Goal: Task Accomplishment & Management: Manage account settings

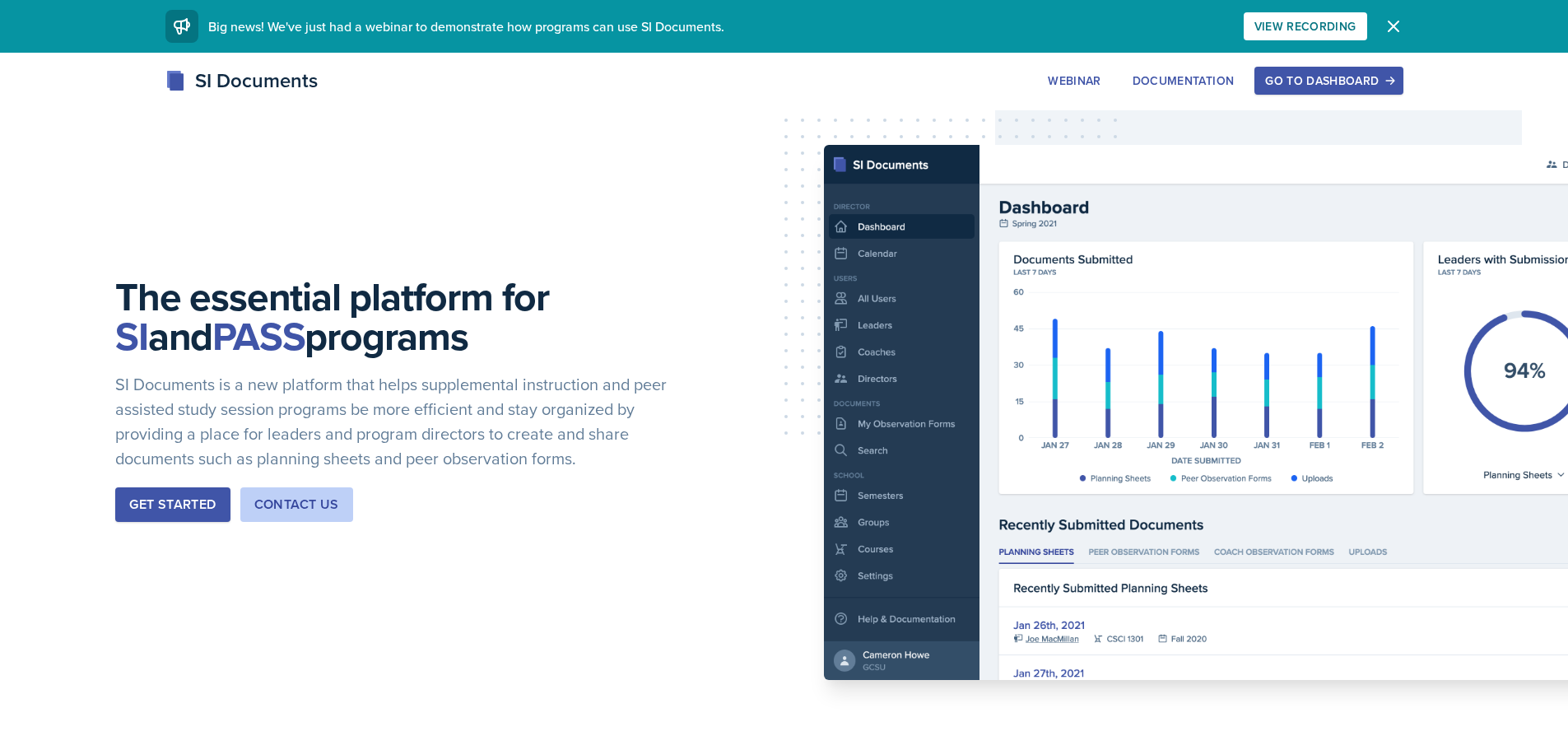
click at [1371, 102] on div "SI Documents Webinar Documentation Go to Dashboard Sign Up Go to Dashboard" at bounding box center [784, 99] width 1568 height 66
click at [1367, 85] on div "Go to Dashboard" at bounding box center [1328, 80] width 127 height 13
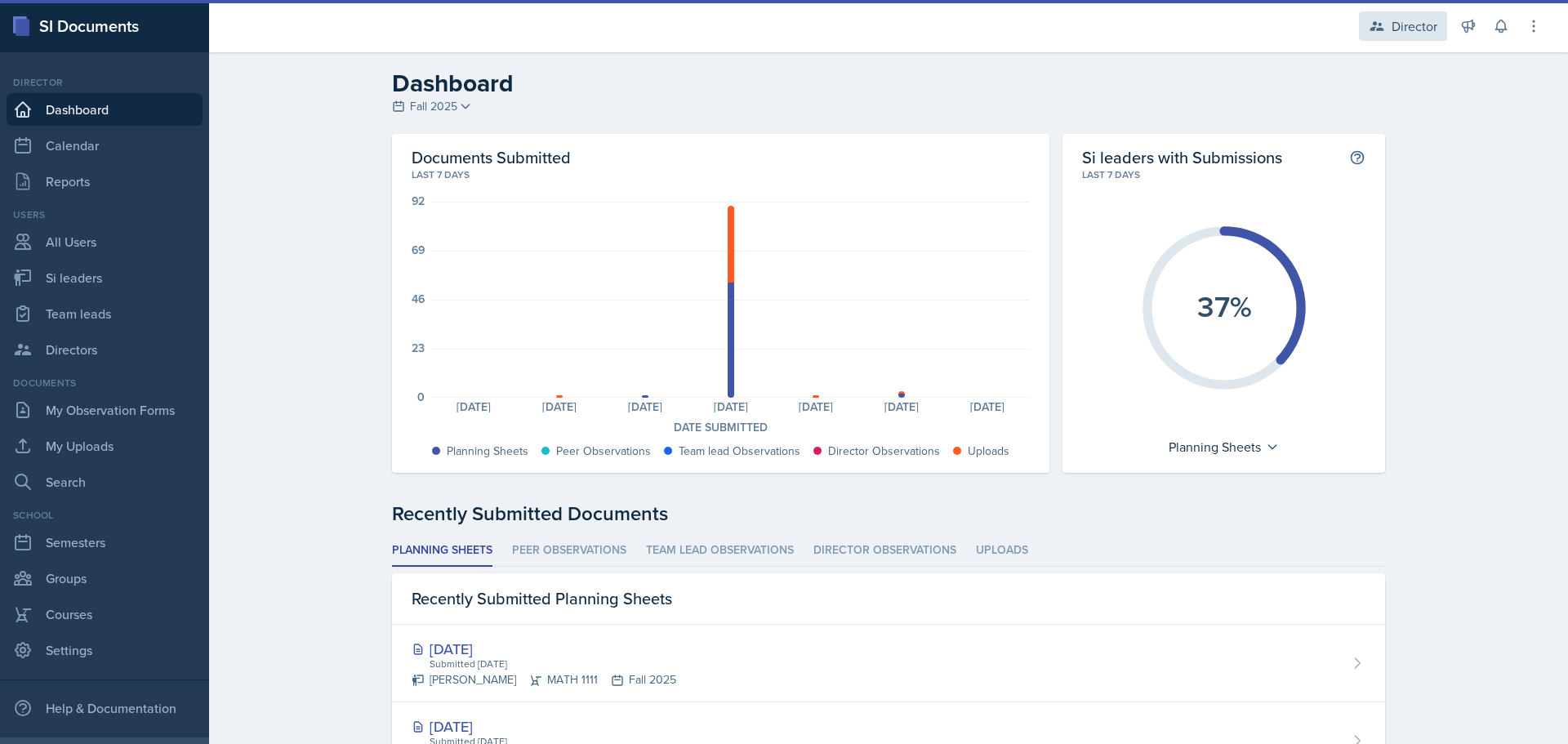
click at [1423, 17] on div "Director" at bounding box center [1414, 26] width 46 height 19
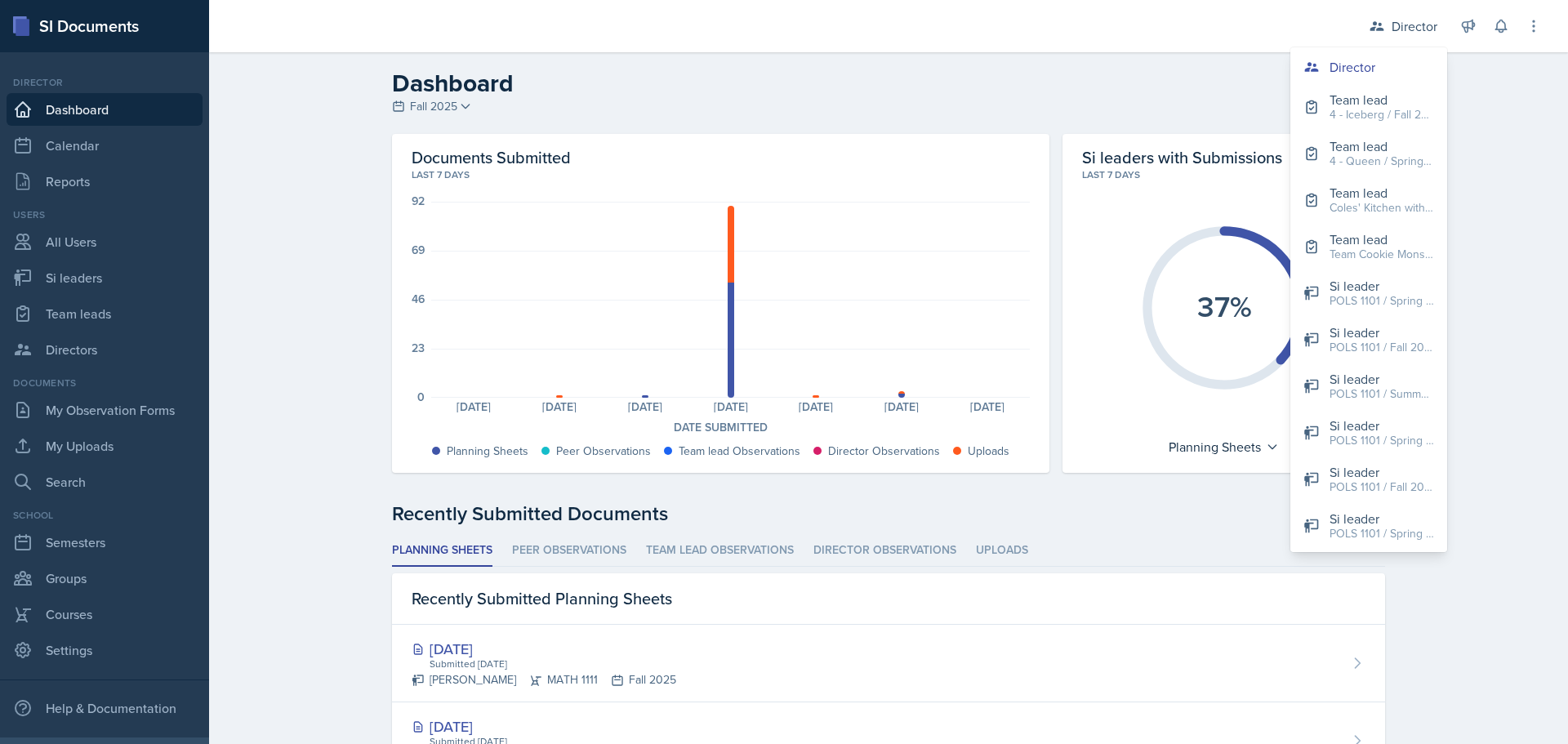
click at [965, 31] on div at bounding box center [773, 26] width 1104 height 52
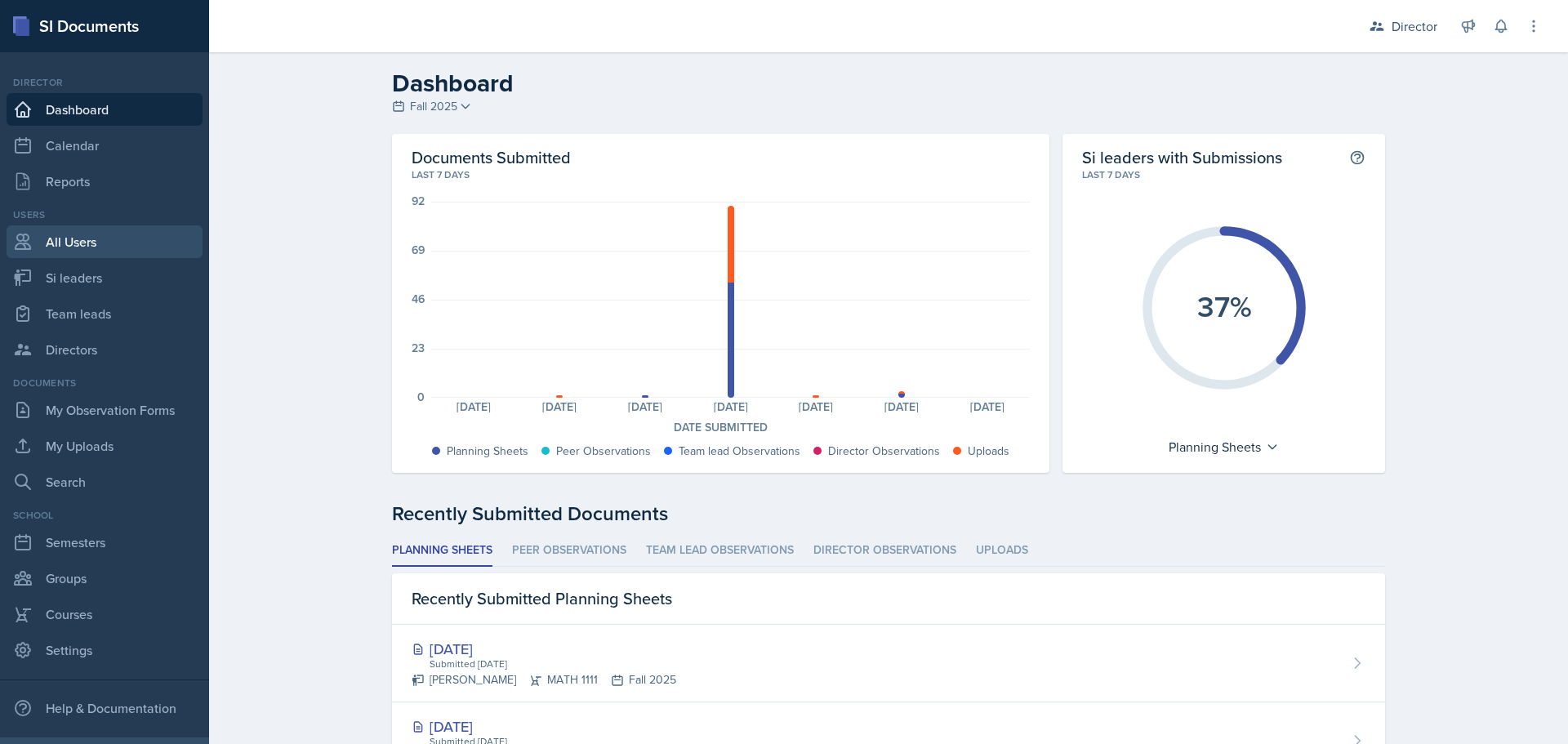
click at [126, 244] on link "All Users" at bounding box center [104, 241] width 196 height 33
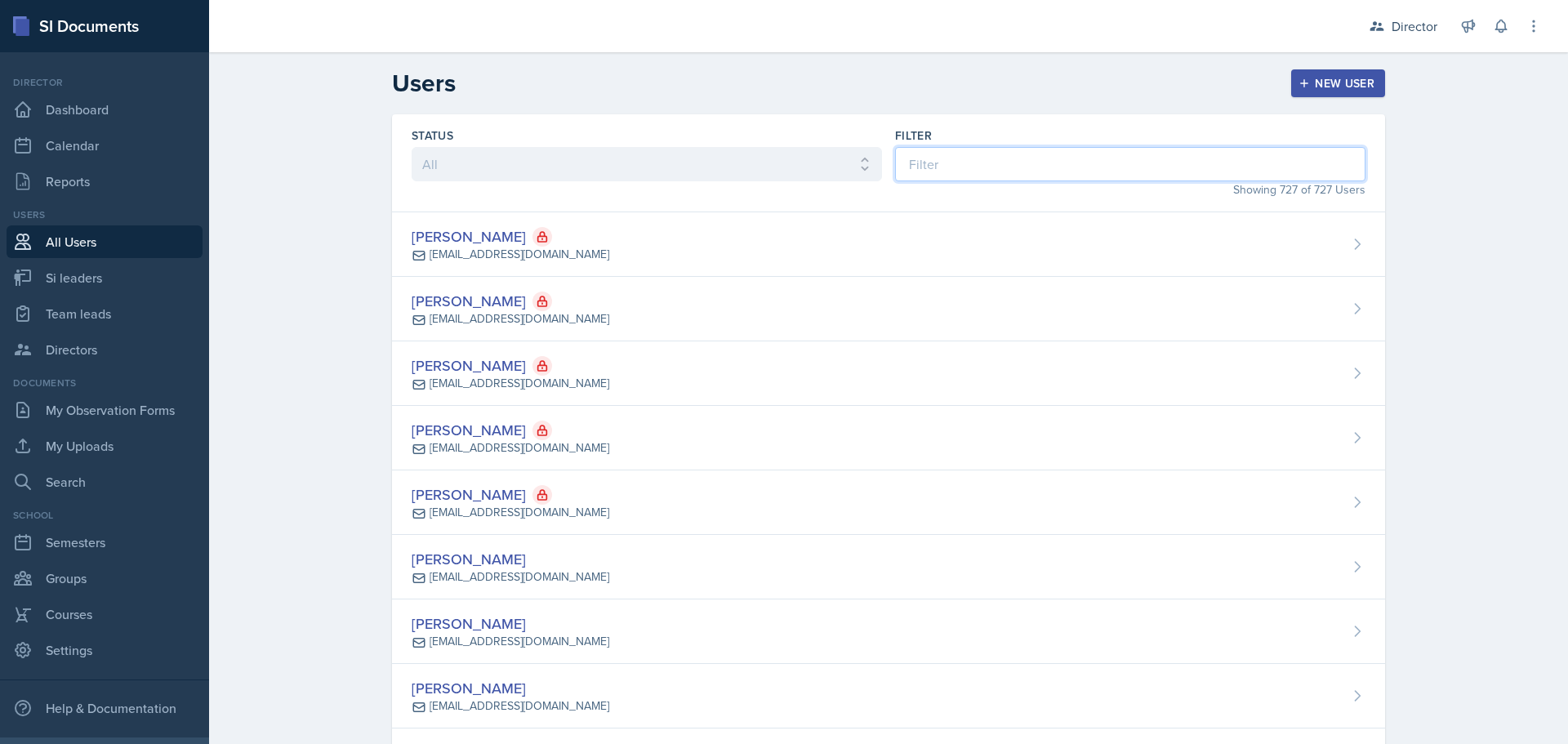
click at [939, 159] on input at bounding box center [1130, 163] width 470 height 34
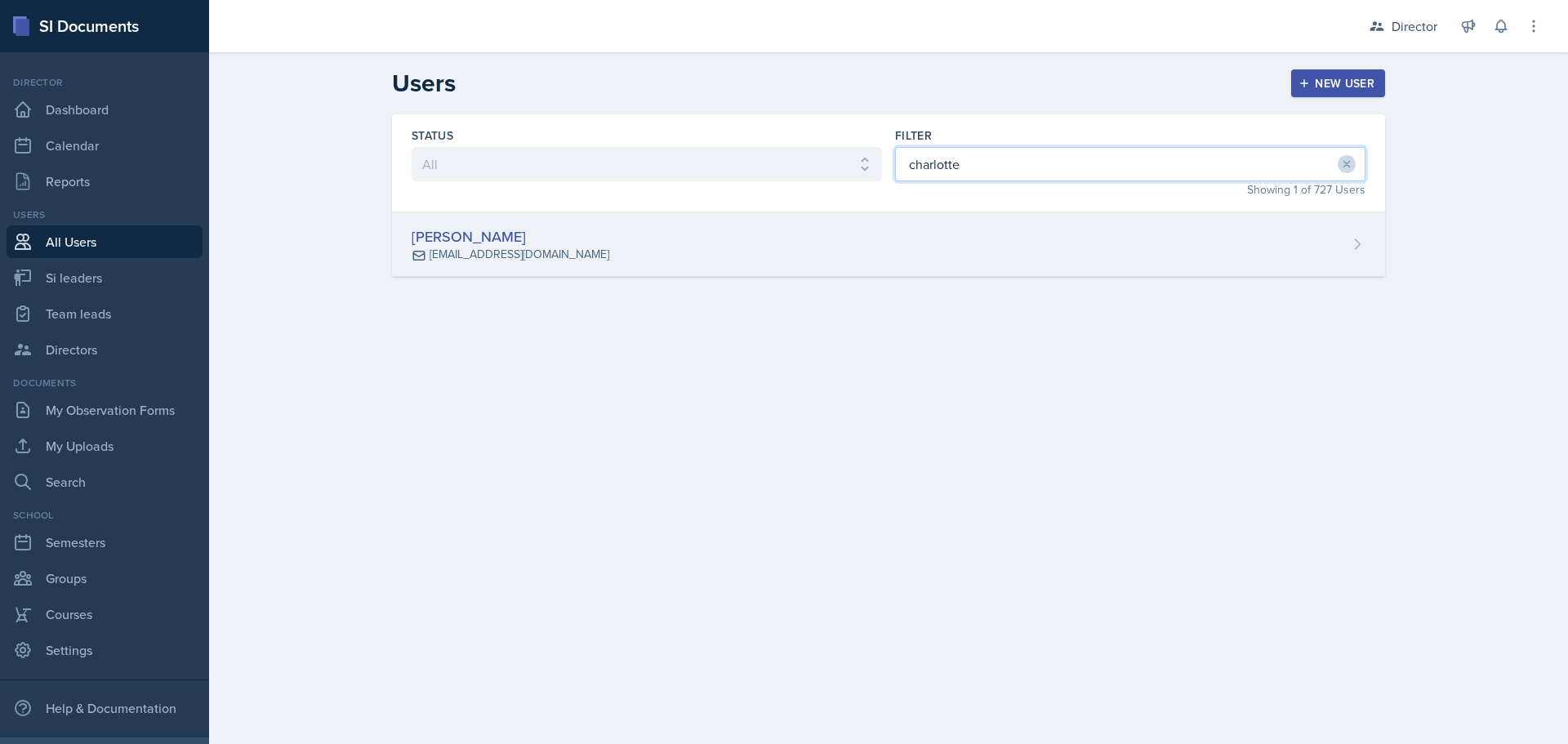
type input "charlotte"
click at [1363, 241] on icon at bounding box center [1357, 244] width 16 height 16
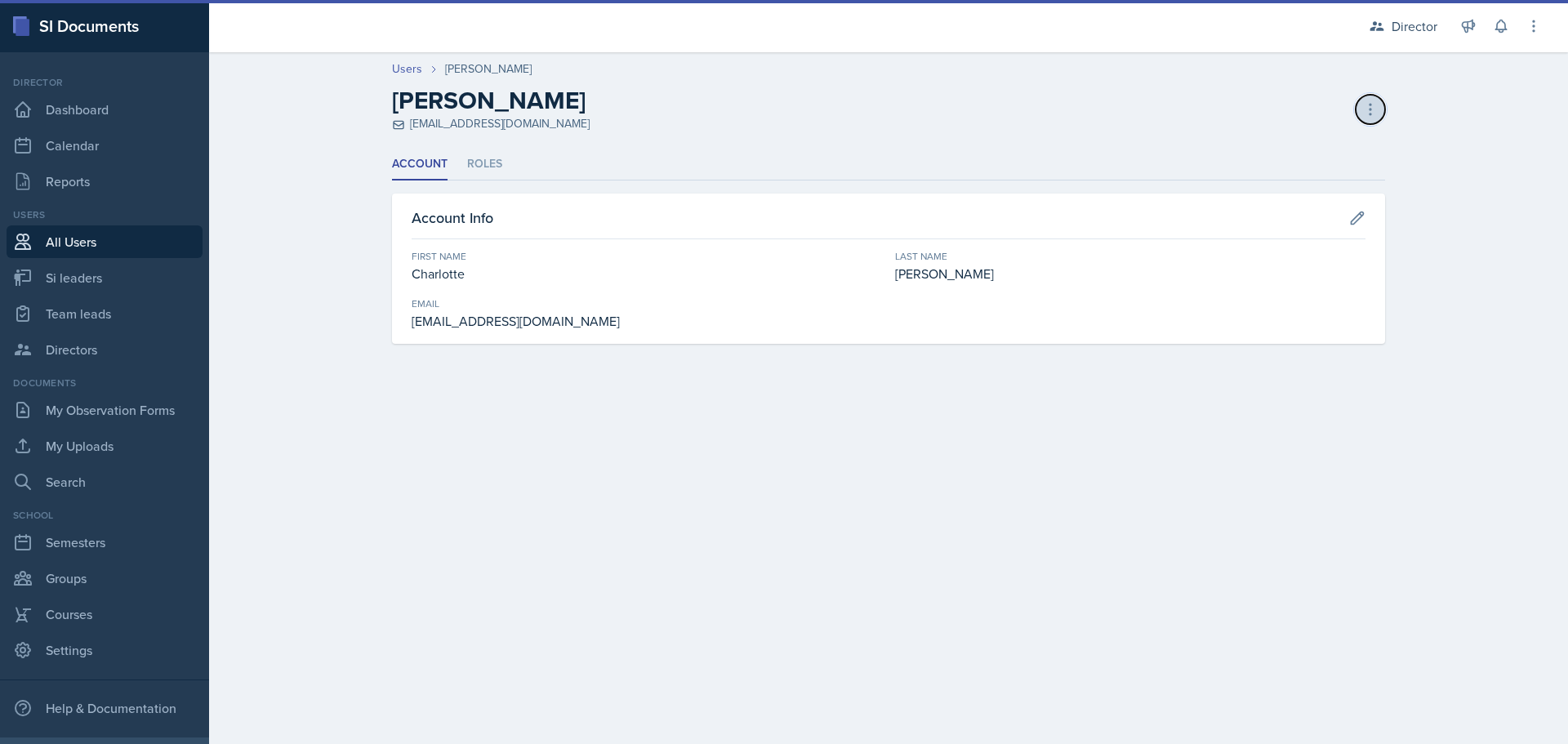
click at [1364, 115] on icon at bounding box center [1370, 110] width 16 height 16
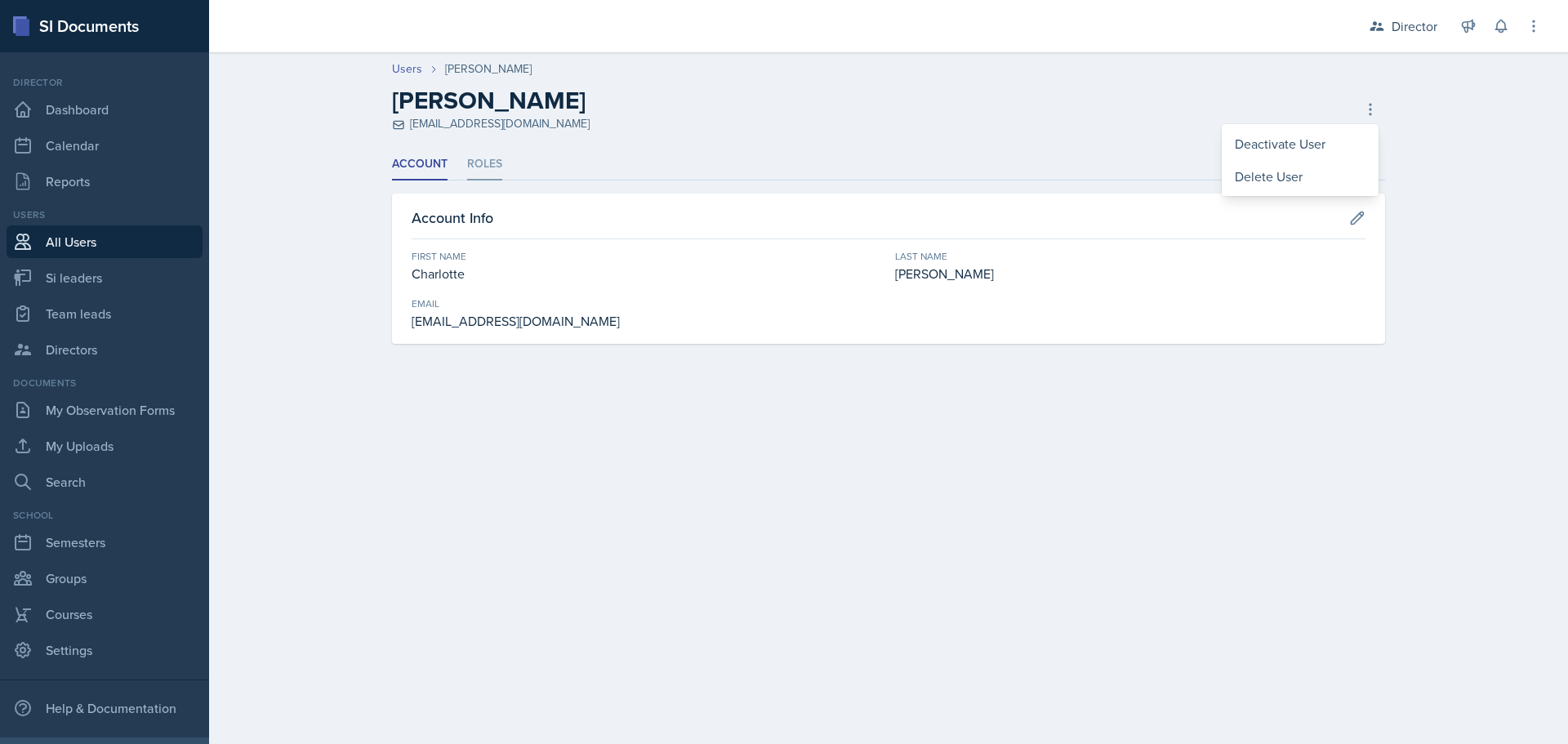
click at [471, 176] on li "Roles" at bounding box center [484, 164] width 35 height 32
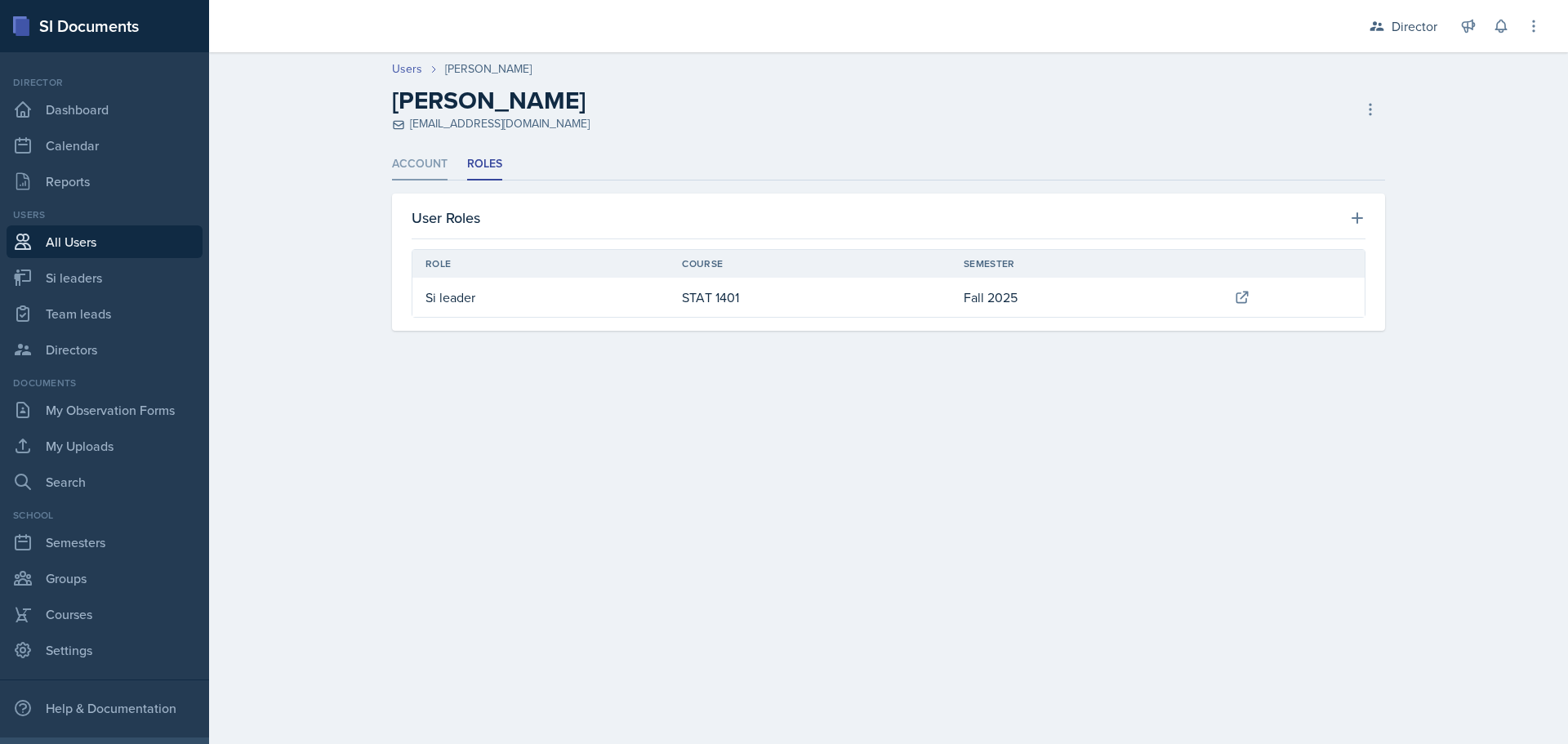
click at [429, 168] on li "Account" at bounding box center [419, 164] width 56 height 32
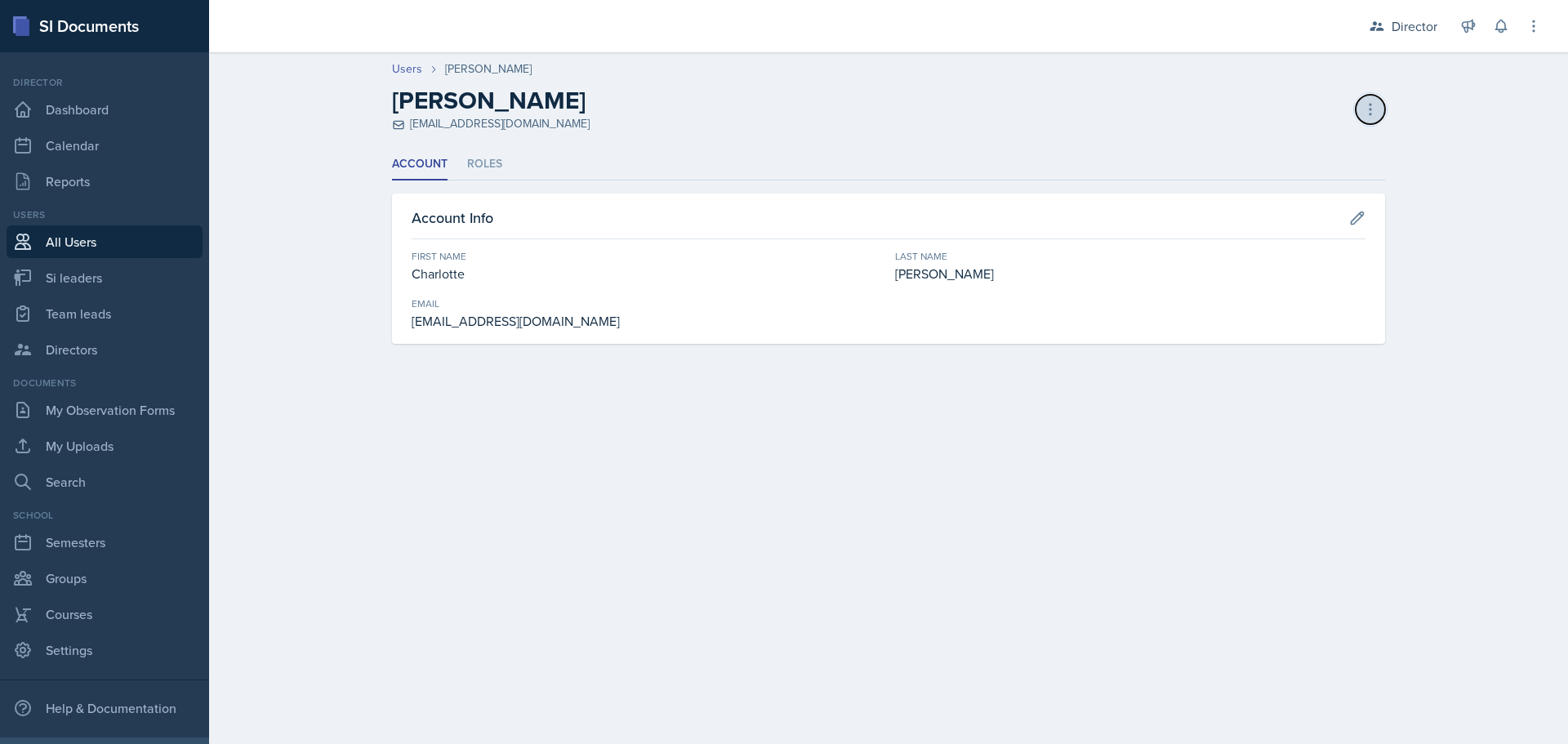
click at [1361, 112] on button at bounding box center [1369, 109] width 29 height 29
click at [1310, 138] on div "Deactivate User" at bounding box center [1299, 143] width 156 height 33
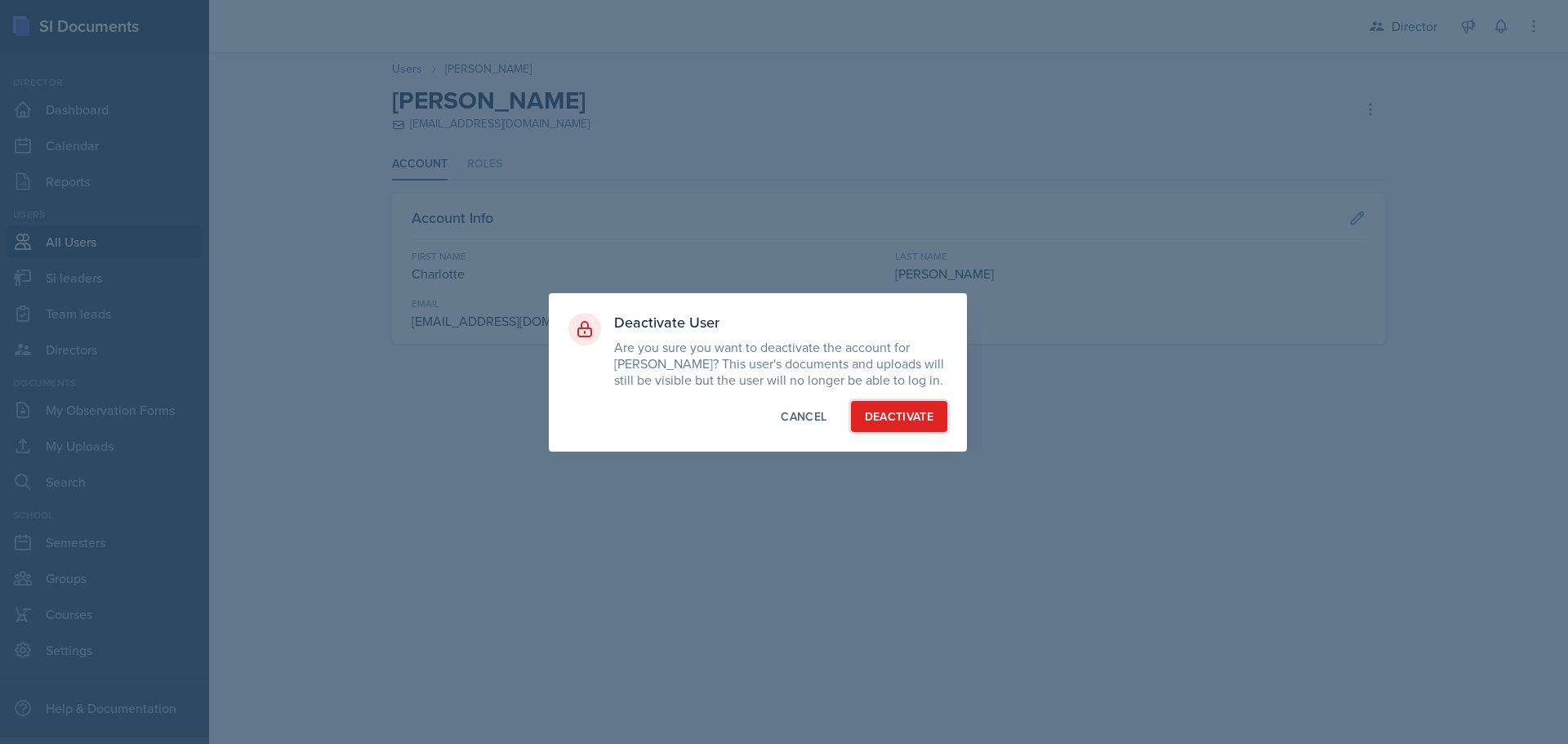
click at [900, 418] on div "Deactivate" at bounding box center [899, 416] width 70 height 16
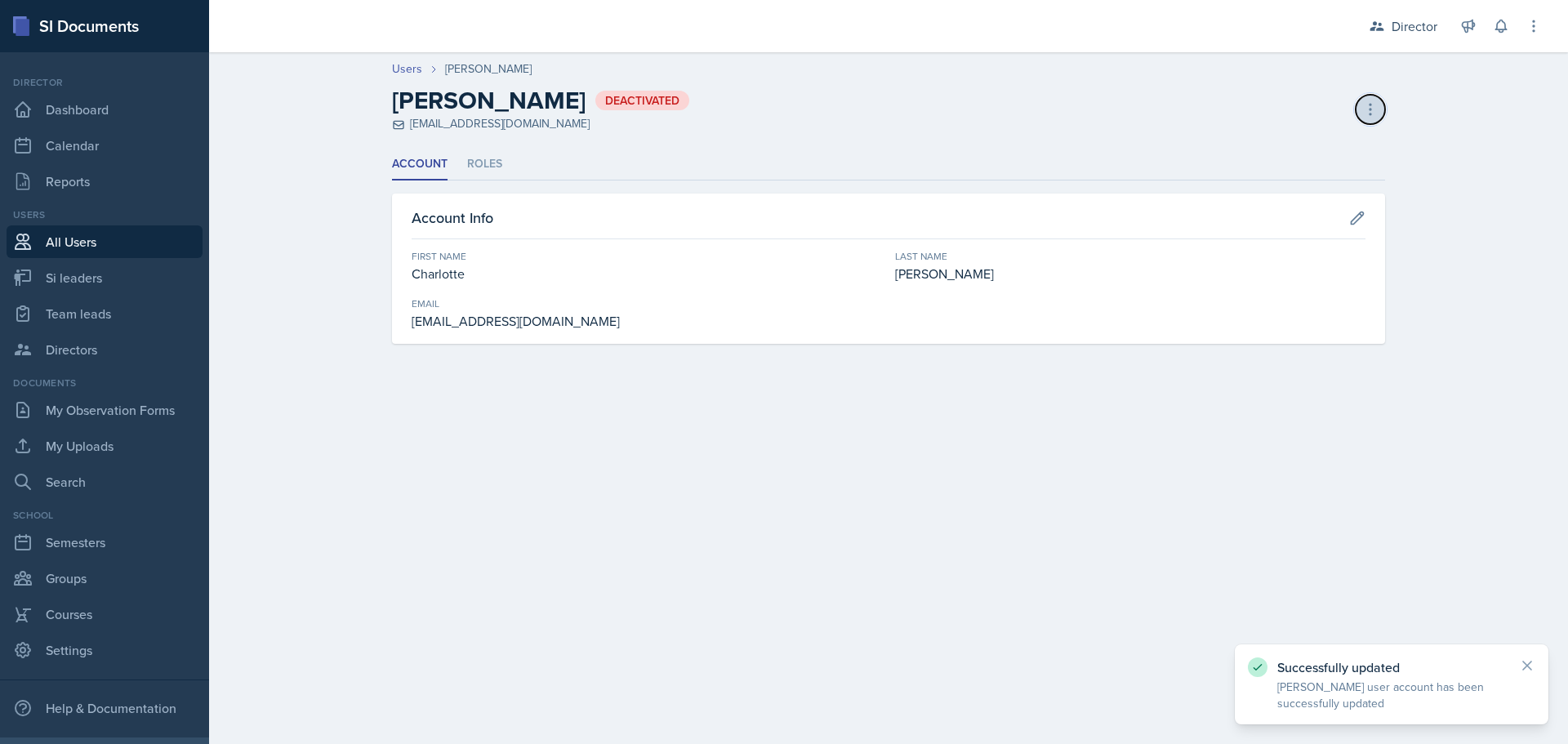
click at [1370, 103] on icon at bounding box center [1370, 109] width 2 height 11
click at [1308, 146] on div "Activate User" at bounding box center [1299, 143] width 156 height 33
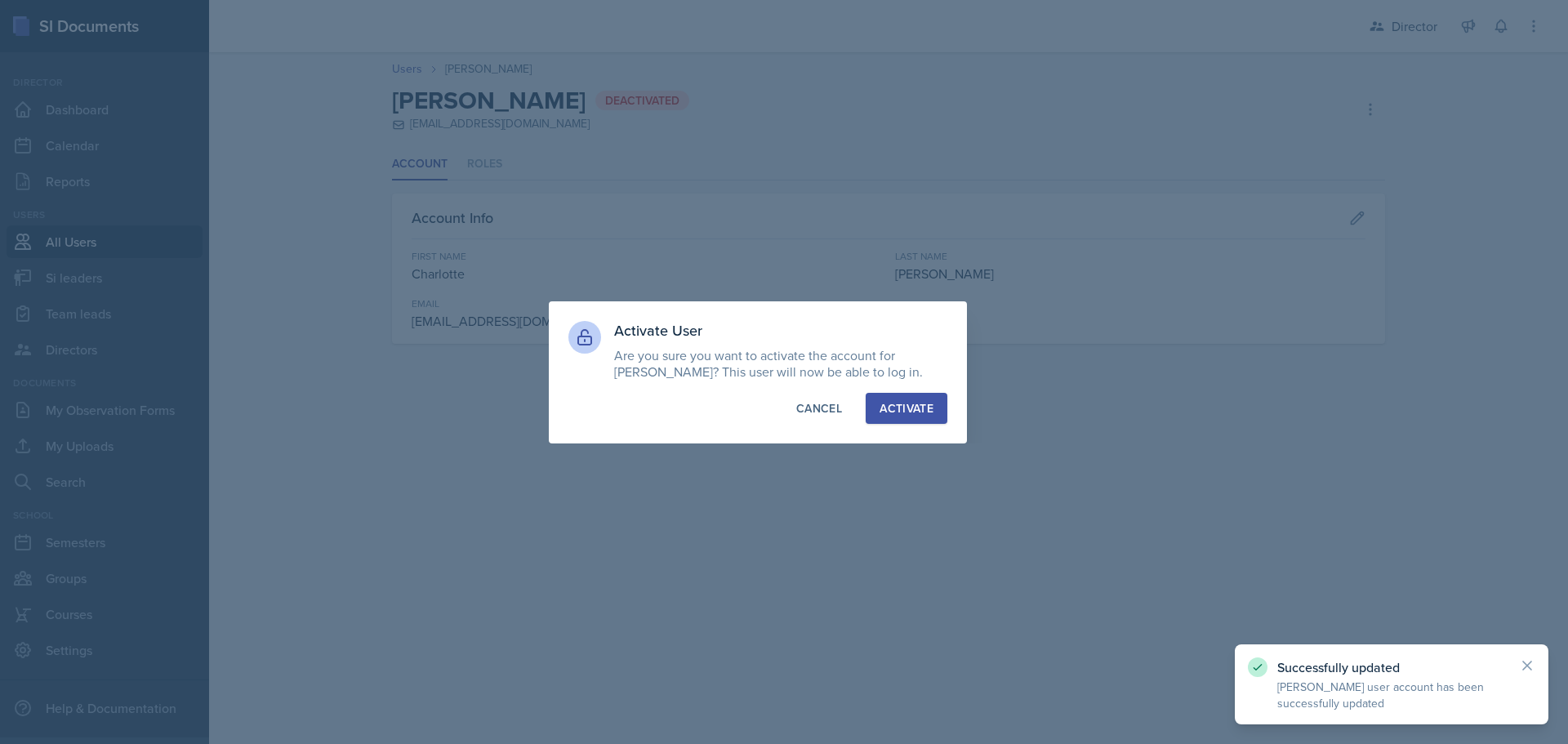
click at [937, 411] on button "Activate" at bounding box center [906, 407] width 81 height 31
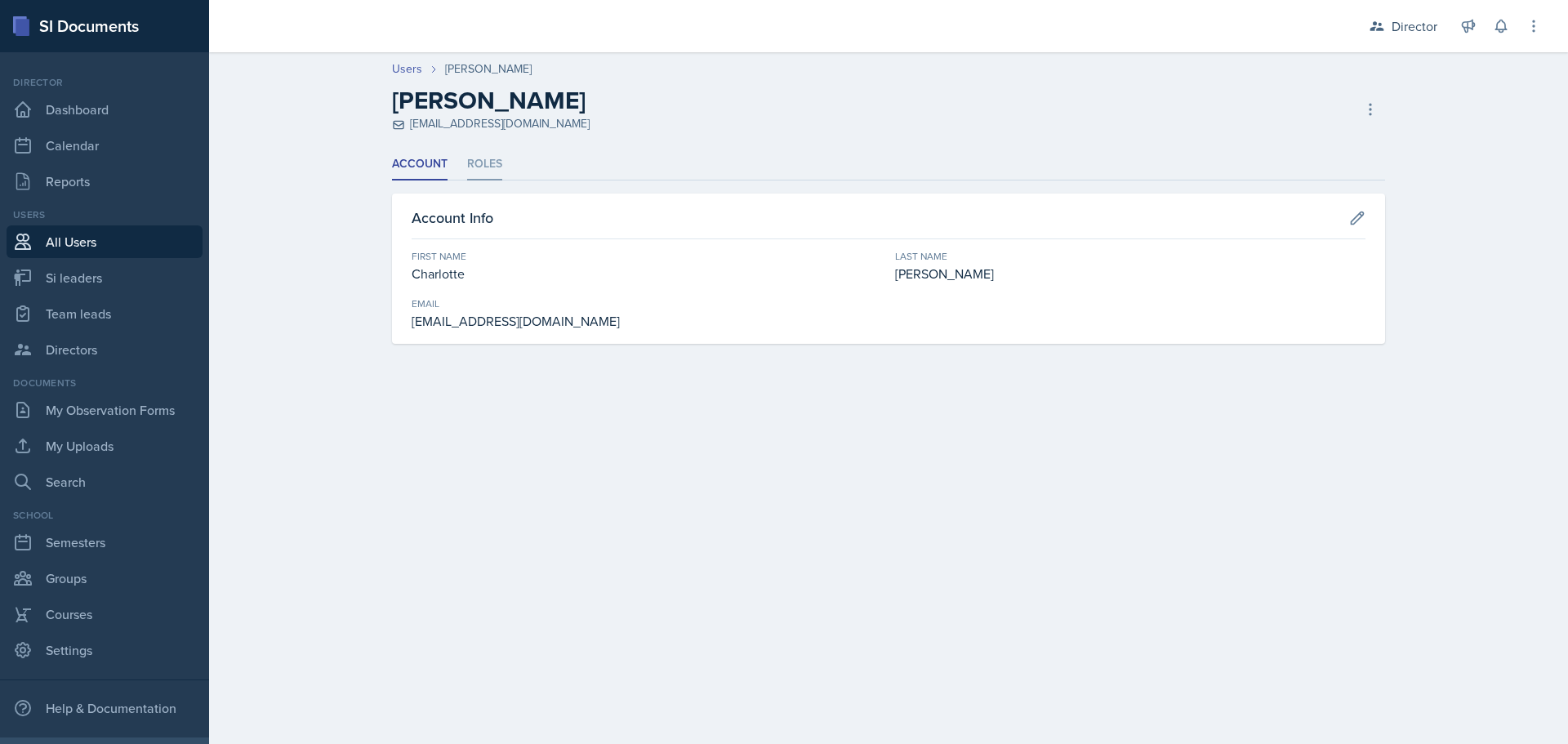
click at [487, 163] on li "Roles" at bounding box center [484, 164] width 35 height 32
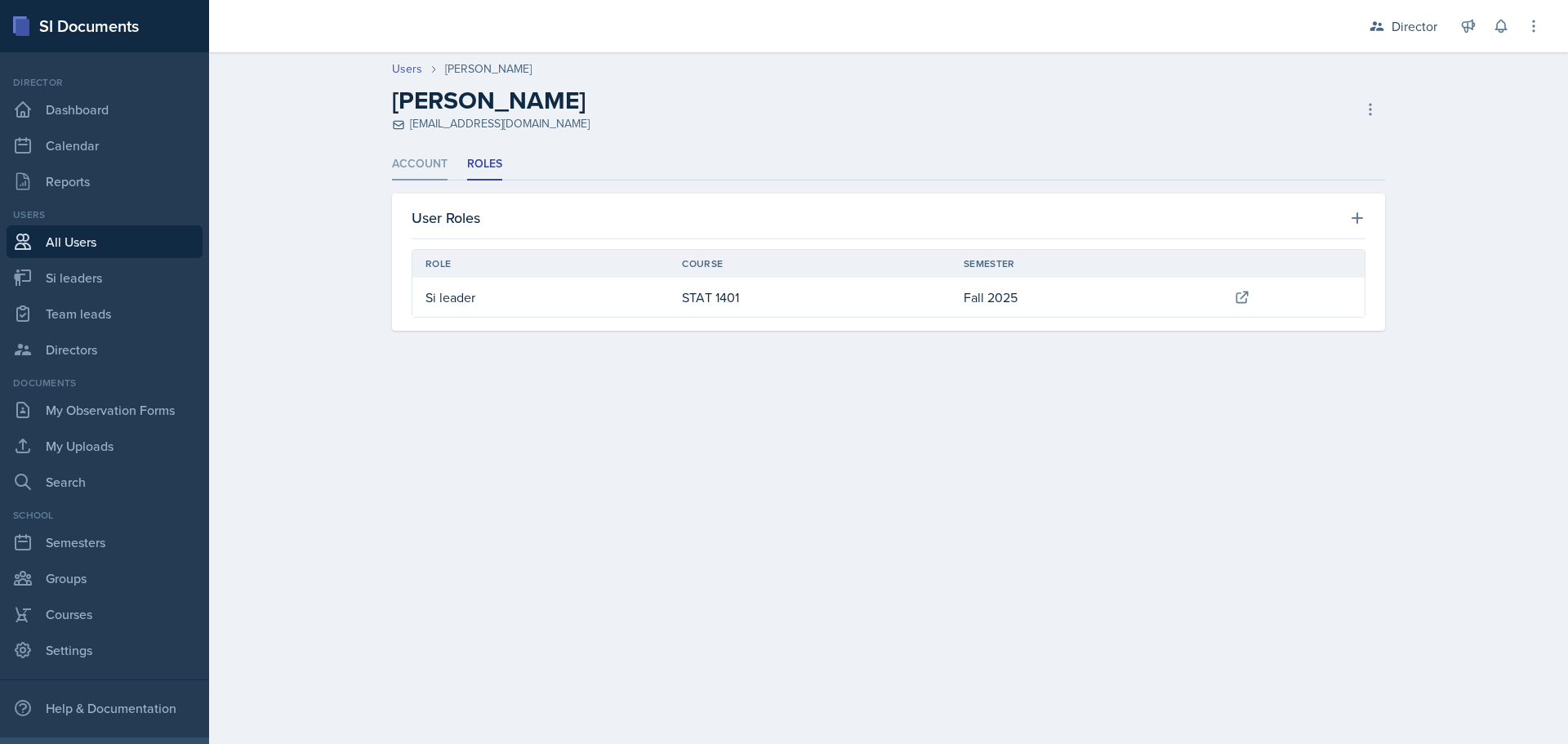
click at [410, 166] on li "Account" at bounding box center [419, 164] width 56 height 32
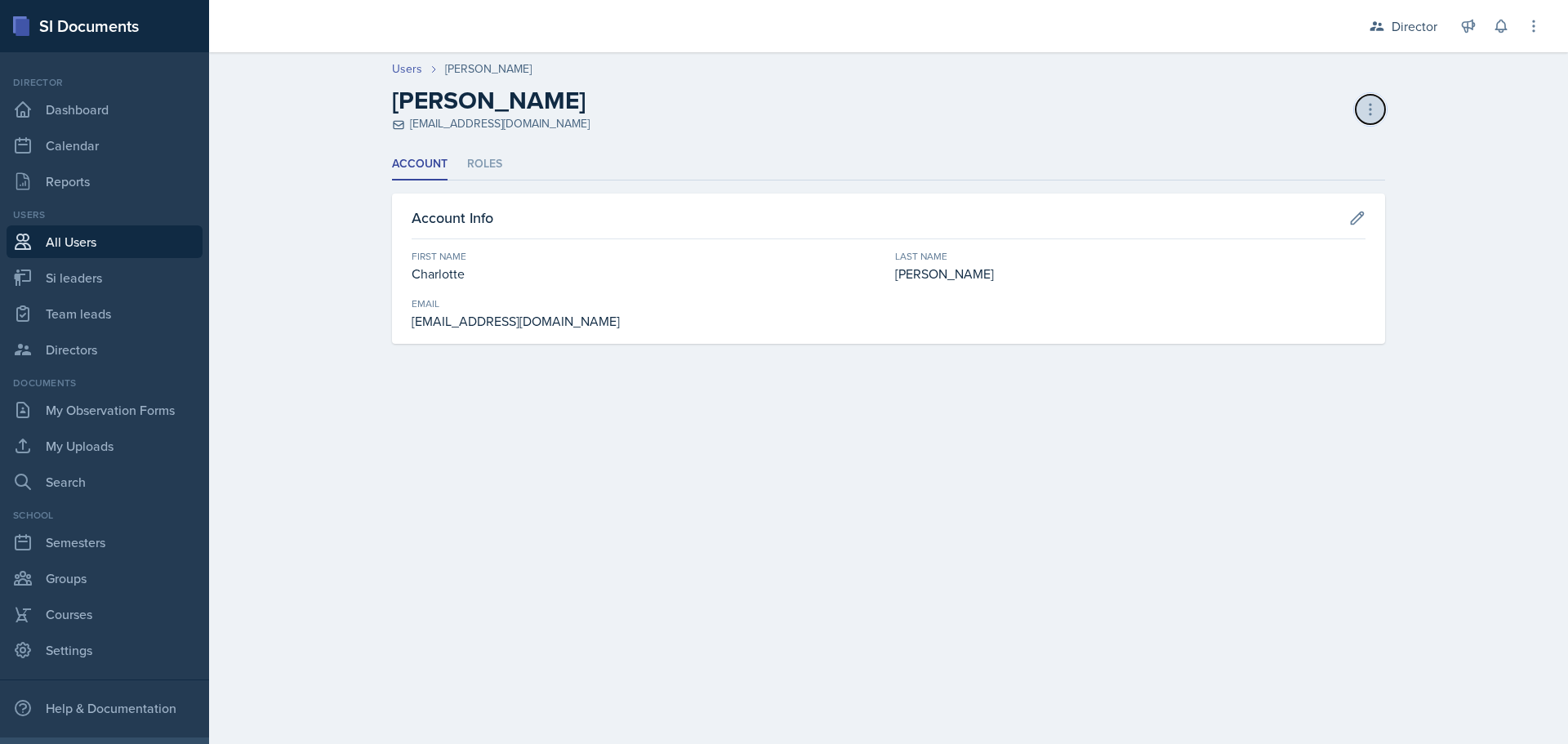
click at [1355, 104] on button at bounding box center [1369, 109] width 29 height 29
click at [1342, 171] on div "Delete User" at bounding box center [1299, 176] width 156 height 33
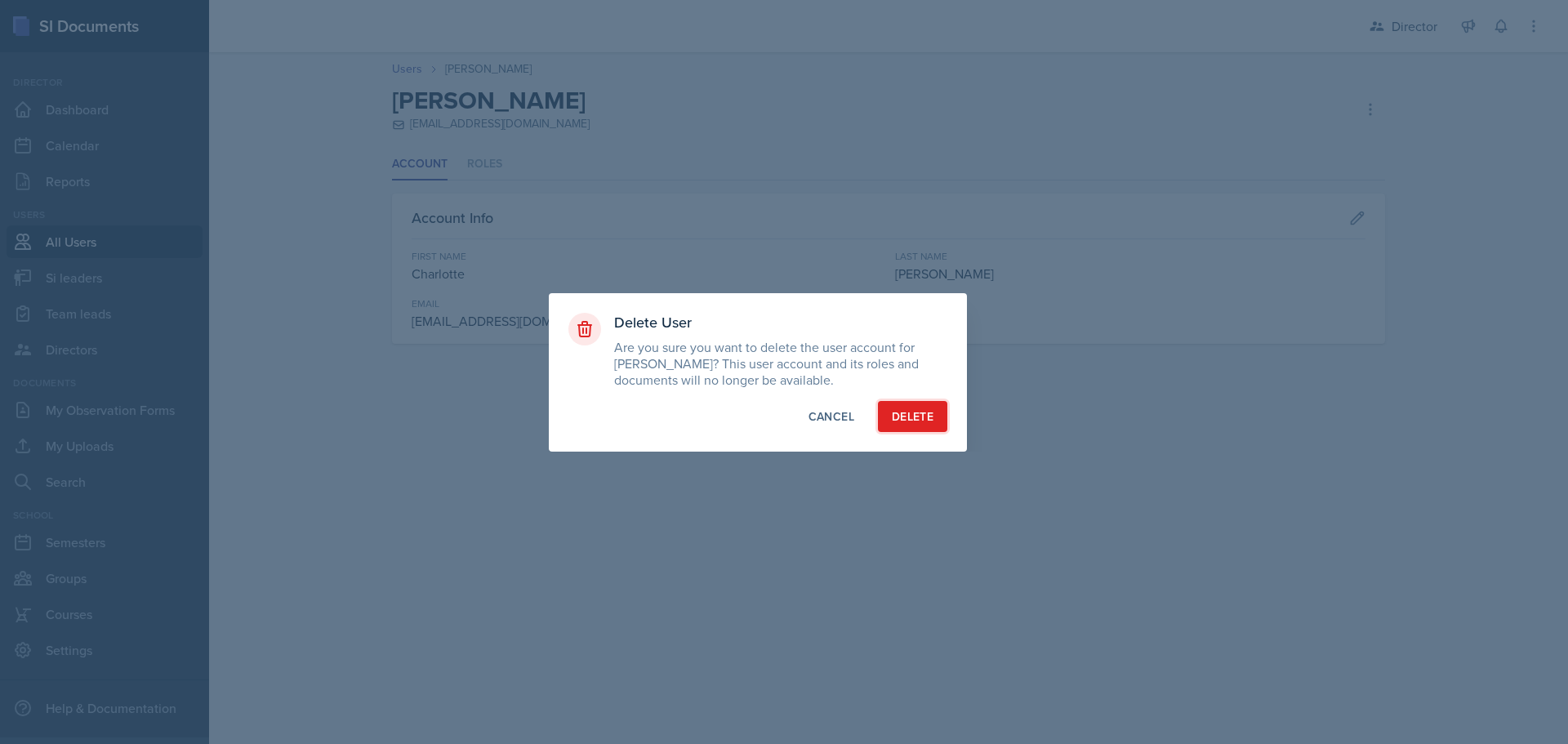
click at [929, 406] on button "Delete" at bounding box center [912, 416] width 70 height 31
select select "1"
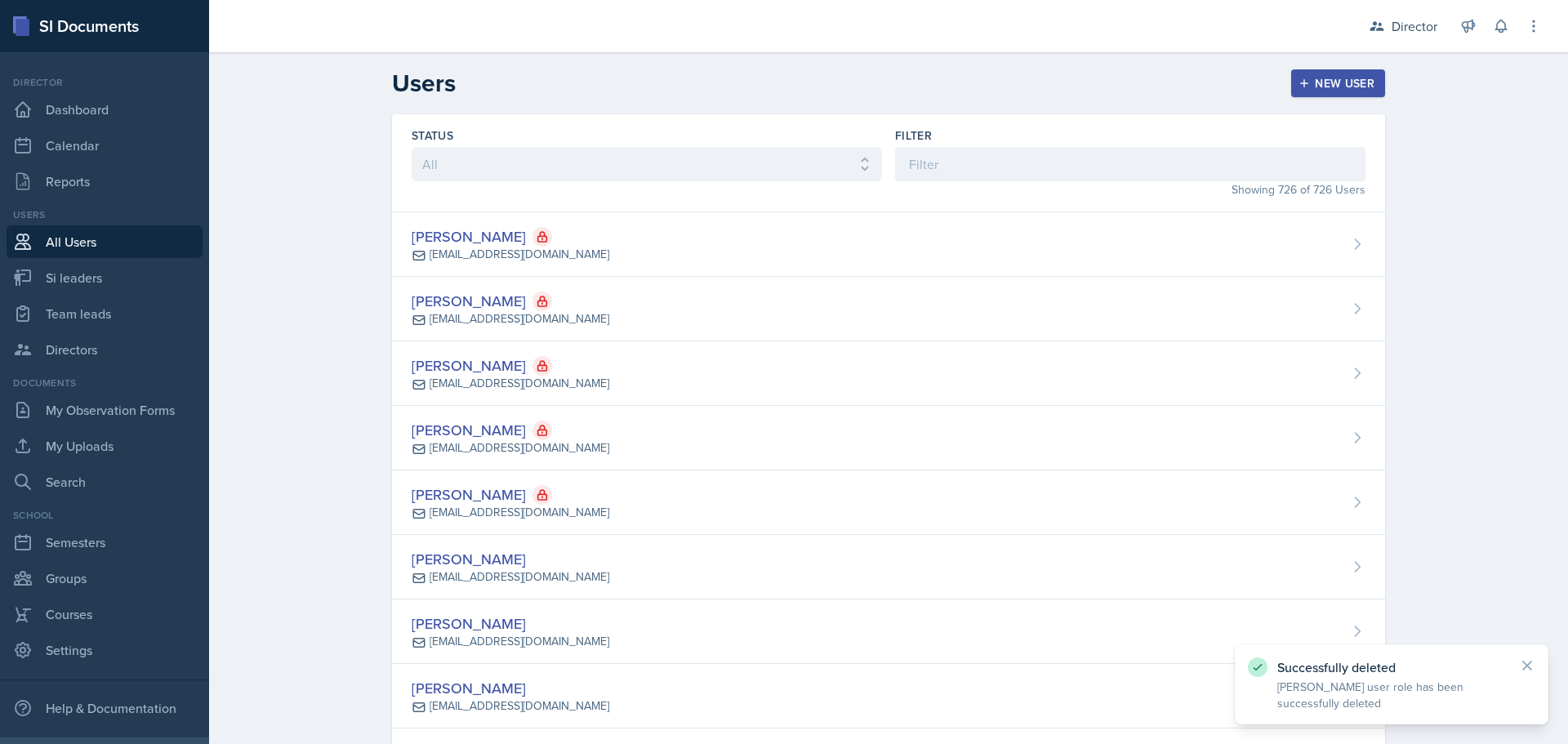
click at [1334, 70] on button "New User" at bounding box center [1337, 83] width 94 height 27
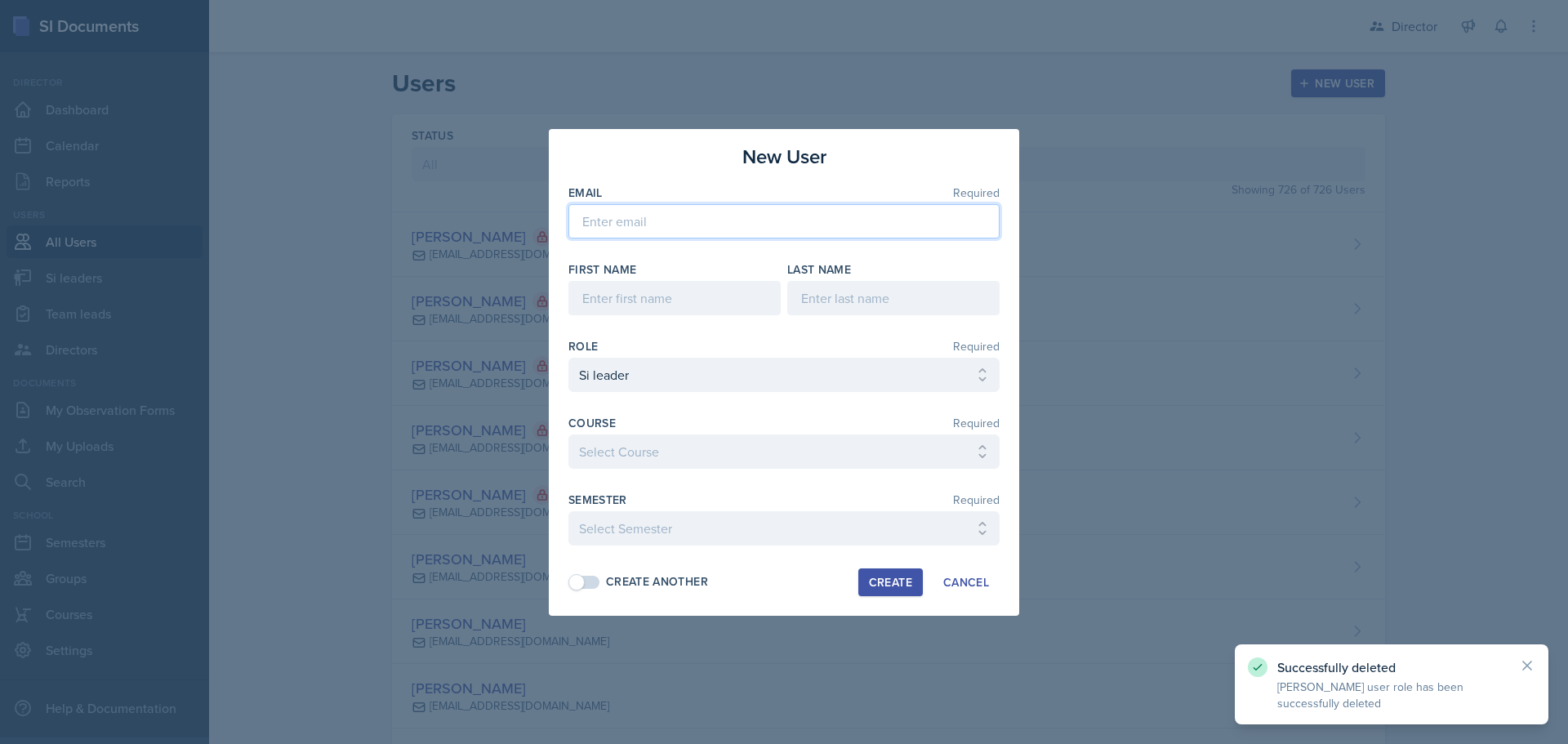
click at [648, 208] on input "email" at bounding box center [784, 221] width 431 height 34
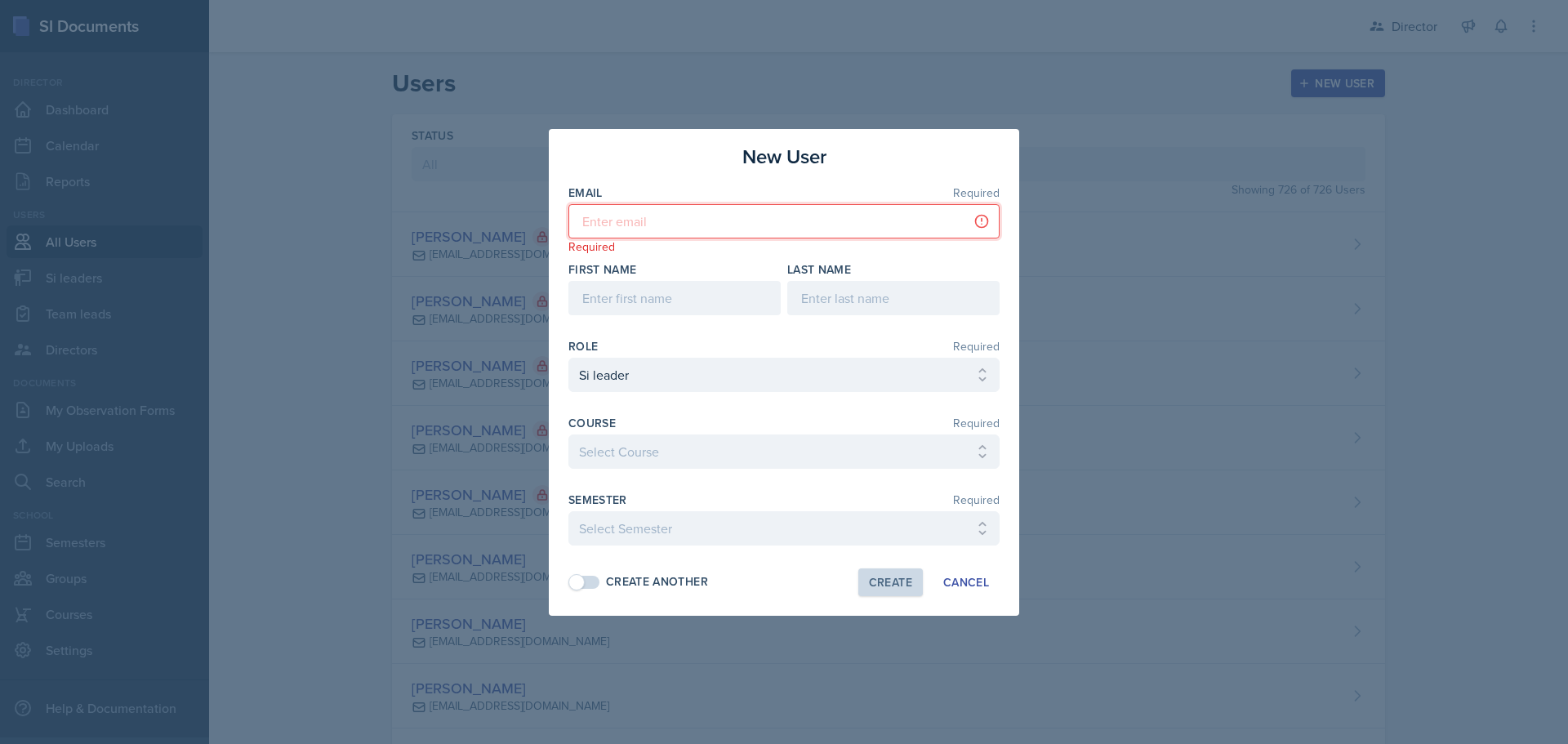
click at [666, 229] on input "email" at bounding box center [784, 221] width 431 height 34
paste input "cmesser2@students.kennesaw.edu"
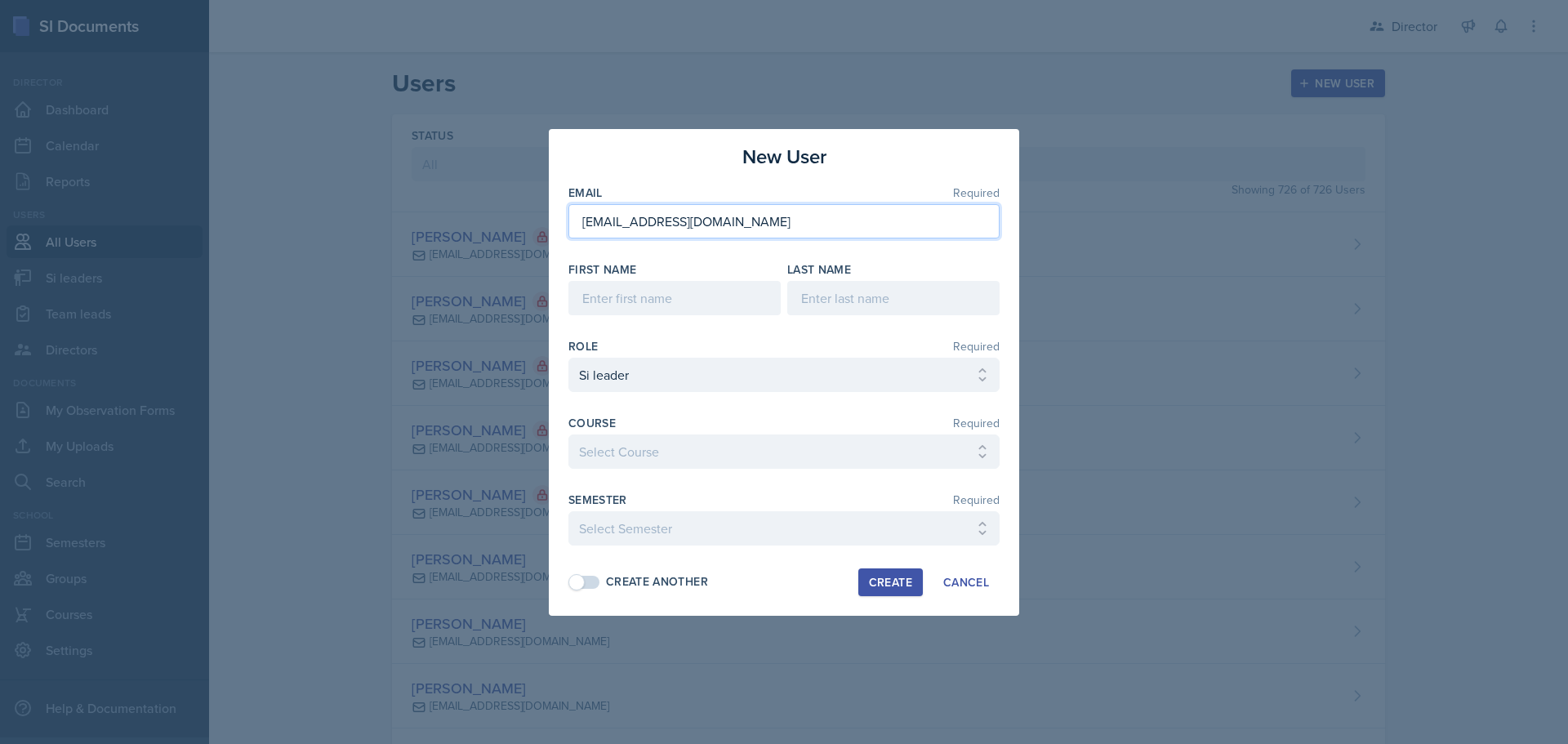
type input "cmesser2@students.kennesaw.edu"
click at [620, 296] on input at bounding box center [674, 298] width 212 height 34
type input "Charlotte"
type input "Messer"
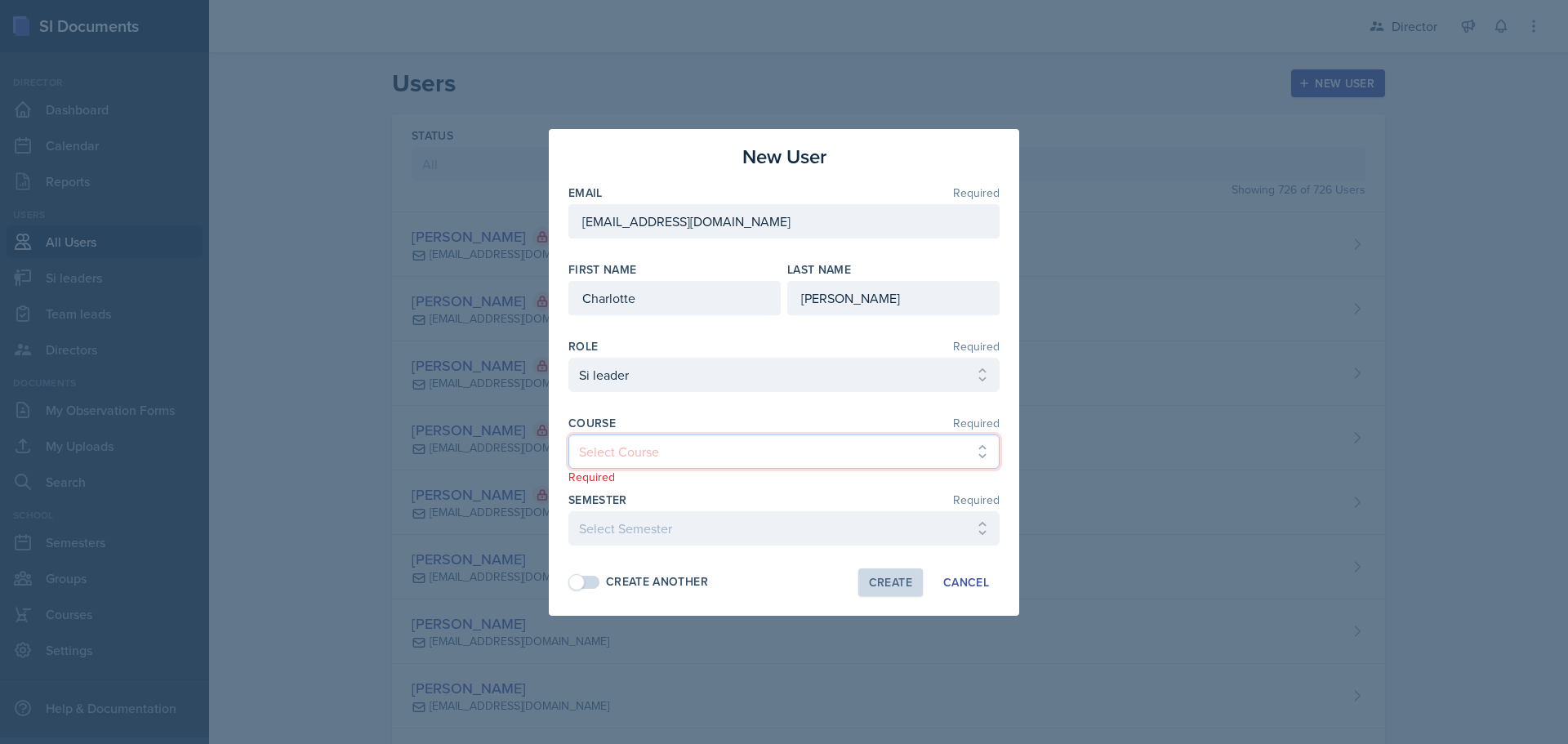
click at [612, 459] on select "Select Course ACCT 2101 ACCT 2102 ACCT 4050 ANTH 1102 ANTH 3301 ARCH 1000 ARCH …" at bounding box center [784, 451] width 431 height 34
select select "834e4a61-10d2-4b52-98e1-66666996b5f0"
click at [568, 434] on select "Select Course ACCT 2101 ACCT 2102 ACCT 4050 ANTH 1102 ANTH 3301 ARCH 1000 ARCH …" at bounding box center [784, 451] width 431 height 34
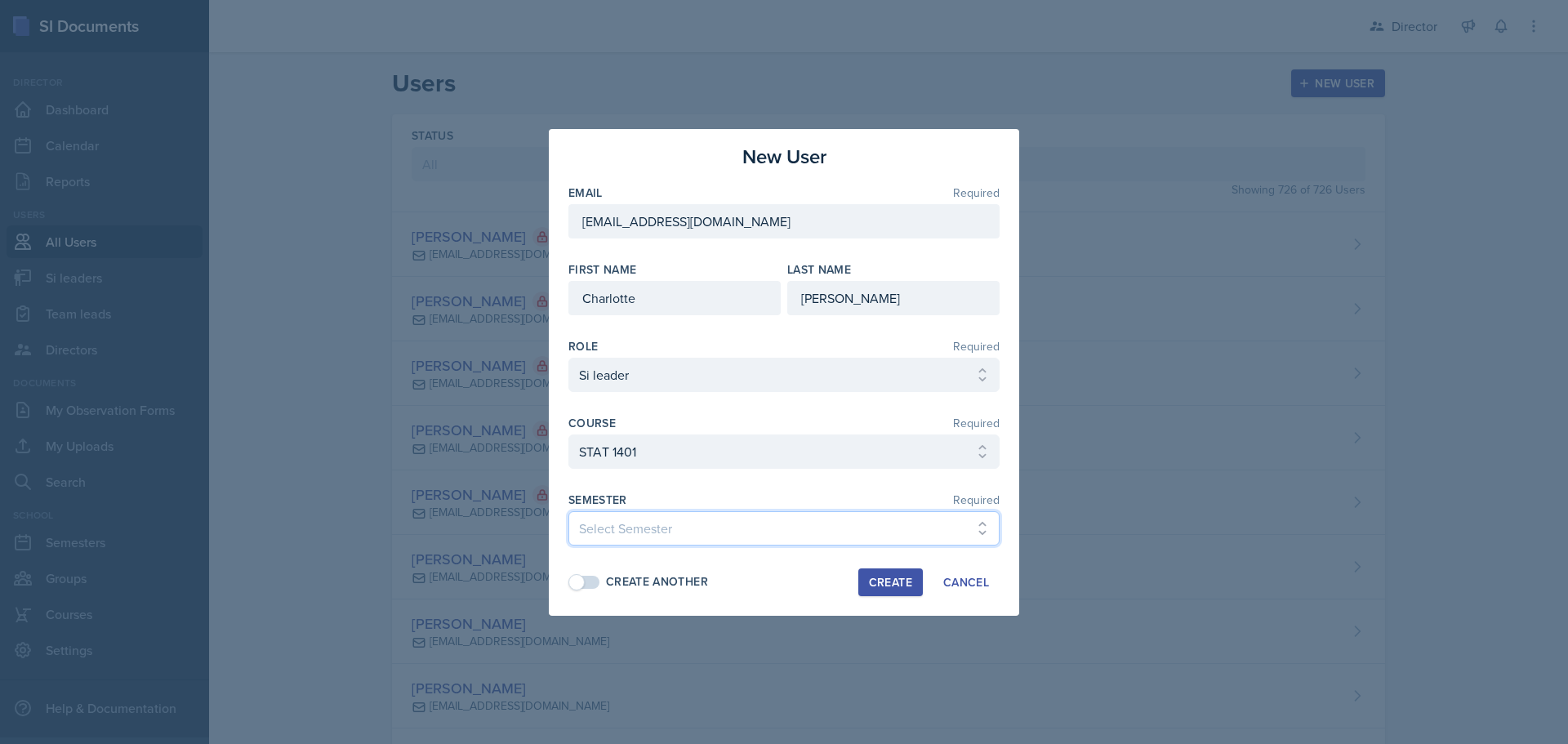
click at [616, 535] on select "Select Semester Fall 2025 Summer 2025 Spring 2025 Fall 2024 Summer 2024 Spring …" at bounding box center [784, 528] width 431 height 34
click at [626, 525] on select "Select Semester Fall 2025 Summer 2025 Spring 2025 Fall 2024 Summer 2024 Spring …" at bounding box center [784, 528] width 431 height 34
click at [693, 522] on select "Select Semester Fall 2025 Summer 2025 Spring 2025 Fall 2024 Summer 2024 Spring …" at bounding box center [784, 528] width 431 height 34
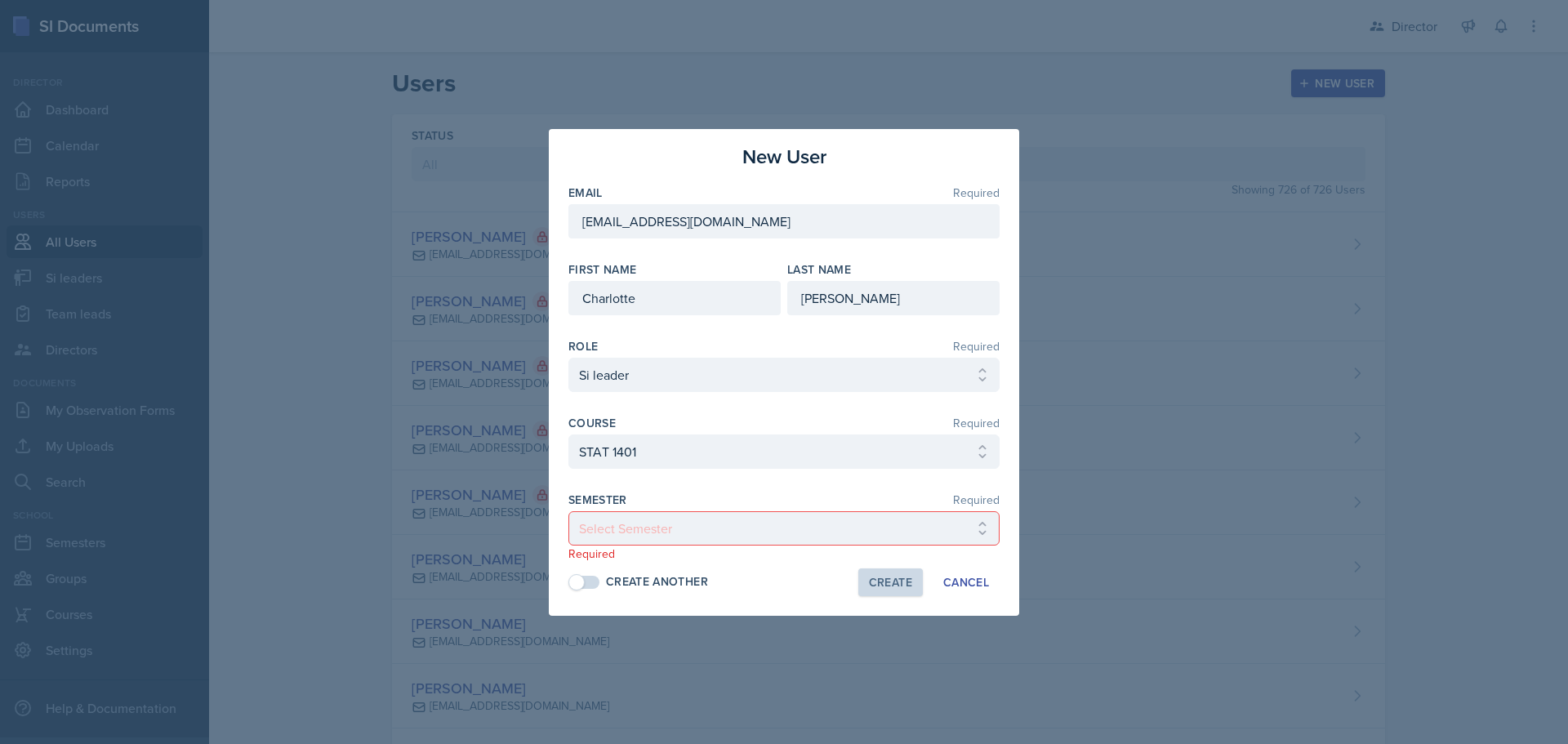
drag, startPoint x: 693, startPoint y: 522, endPoint x: 627, endPoint y: 133, distance: 394.6
click at [627, 133] on div "New User Email Required cmesser2@students.kennesaw.edu First Name Charlotte Las…" at bounding box center [784, 372] width 470 height 487
click at [628, 516] on select "Select Semester Fall 2025 Summer 2025 Spring 2025 Fall 2024 Summer 2024 Spring …" at bounding box center [784, 528] width 431 height 34
select select "2bed604d-1099-4043-b1bc-2365e8740244"
click at [568, 511] on select "Select Semester Fall 2025 Summer 2025 Spring 2025 Fall 2024 Summer 2024 Spring …" at bounding box center [784, 528] width 431 height 34
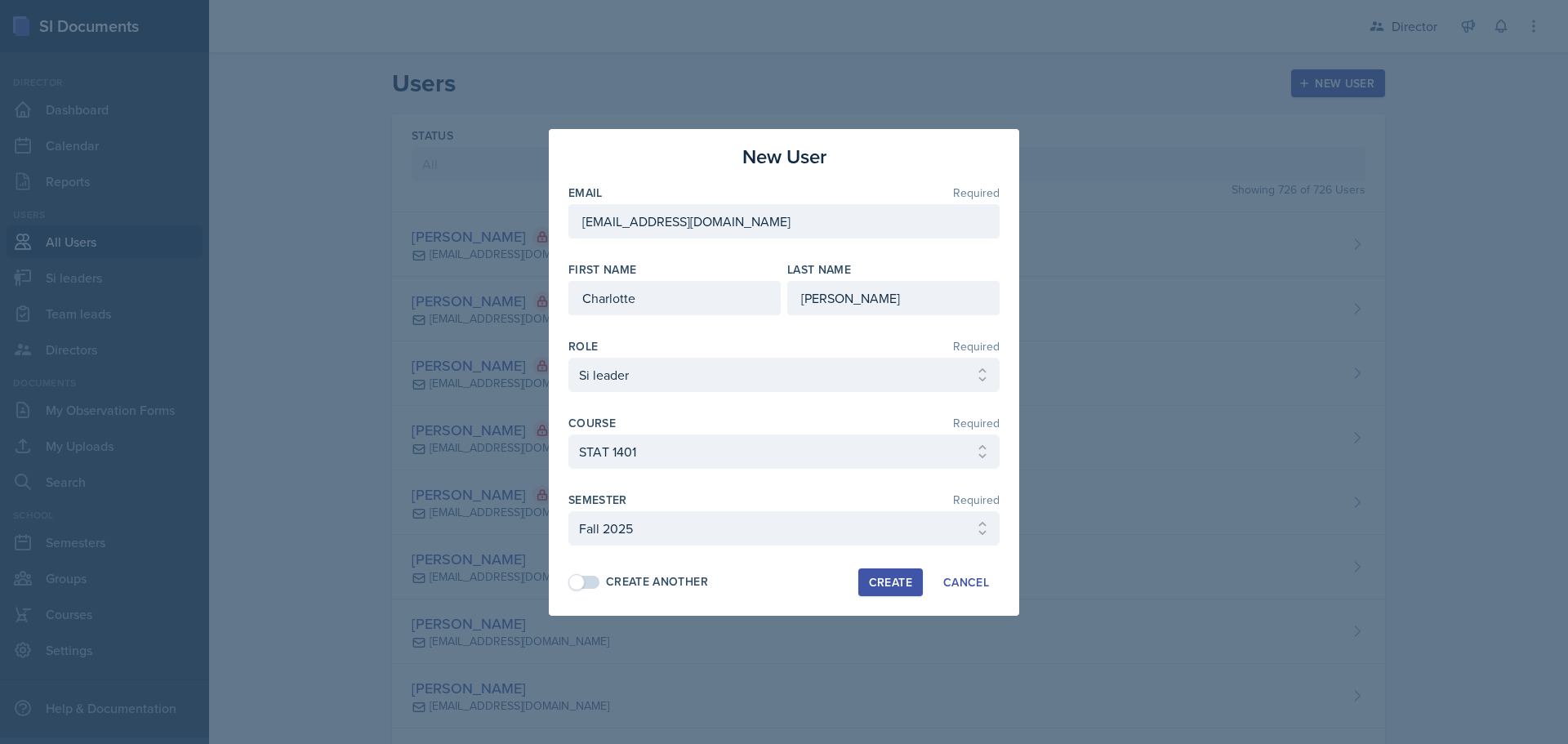
click at [886, 581] on div "Create" at bounding box center [890, 581] width 43 height 13
select select
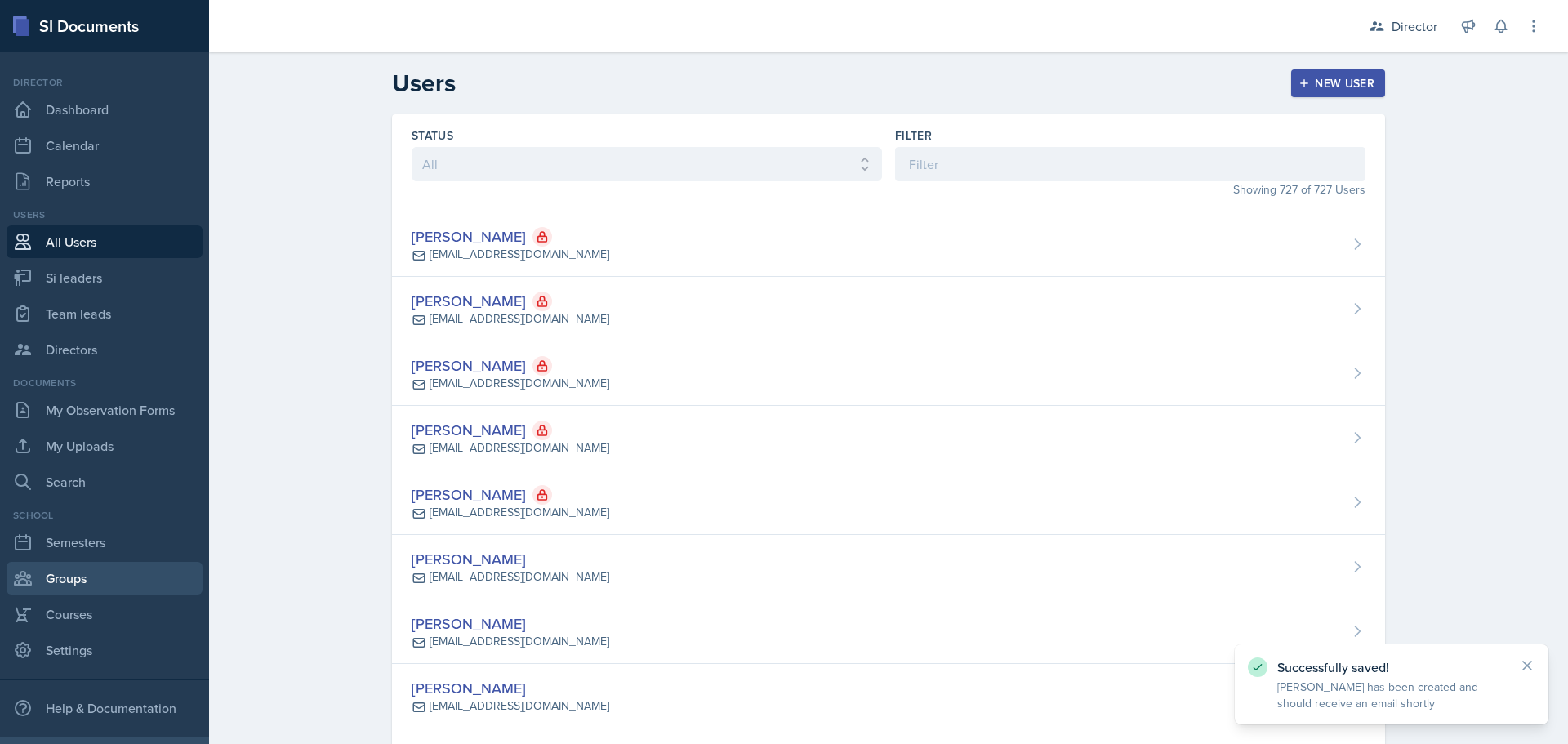
click at [67, 566] on link "Groups" at bounding box center [104, 578] width 196 height 33
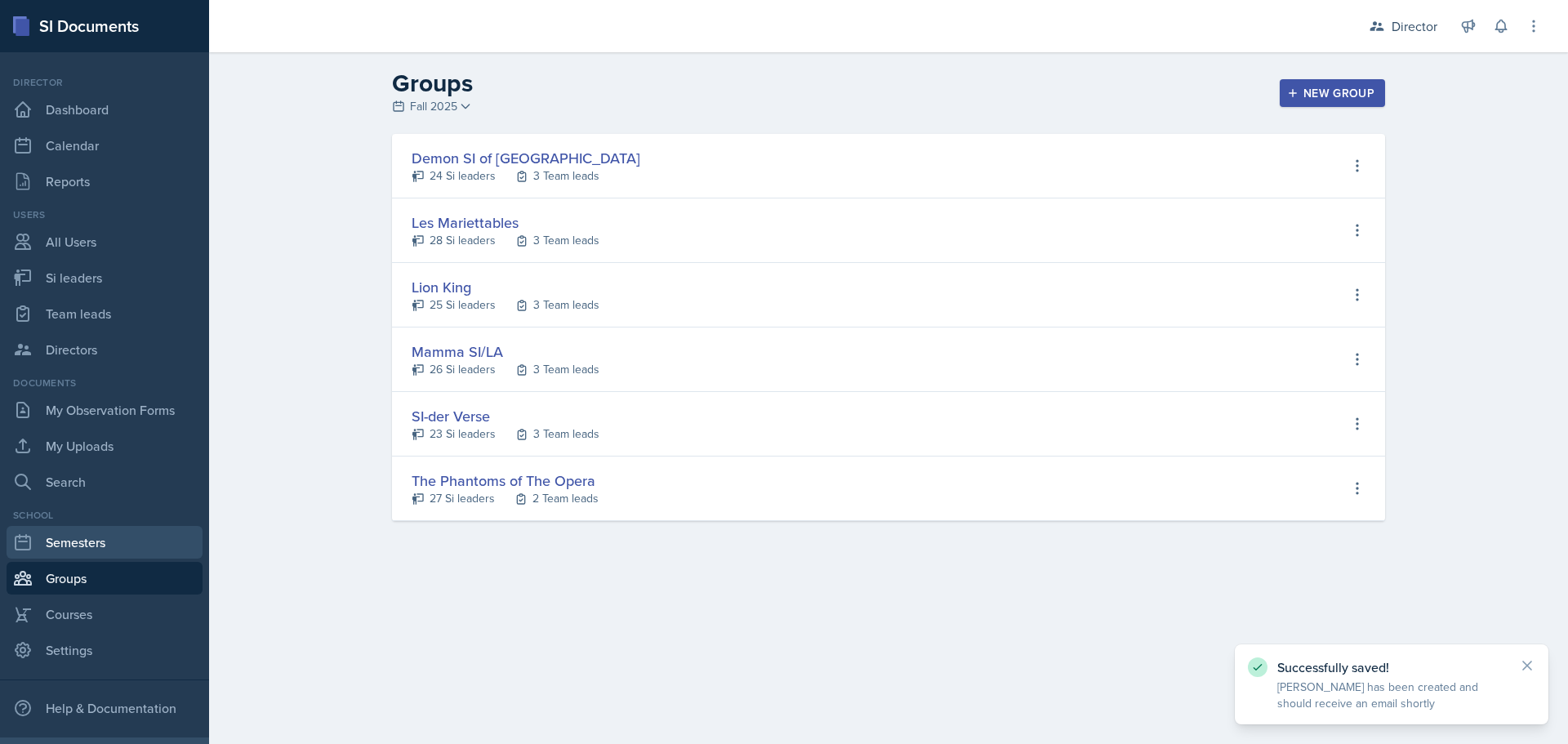
click at [81, 541] on link "Semesters" at bounding box center [104, 542] width 196 height 33
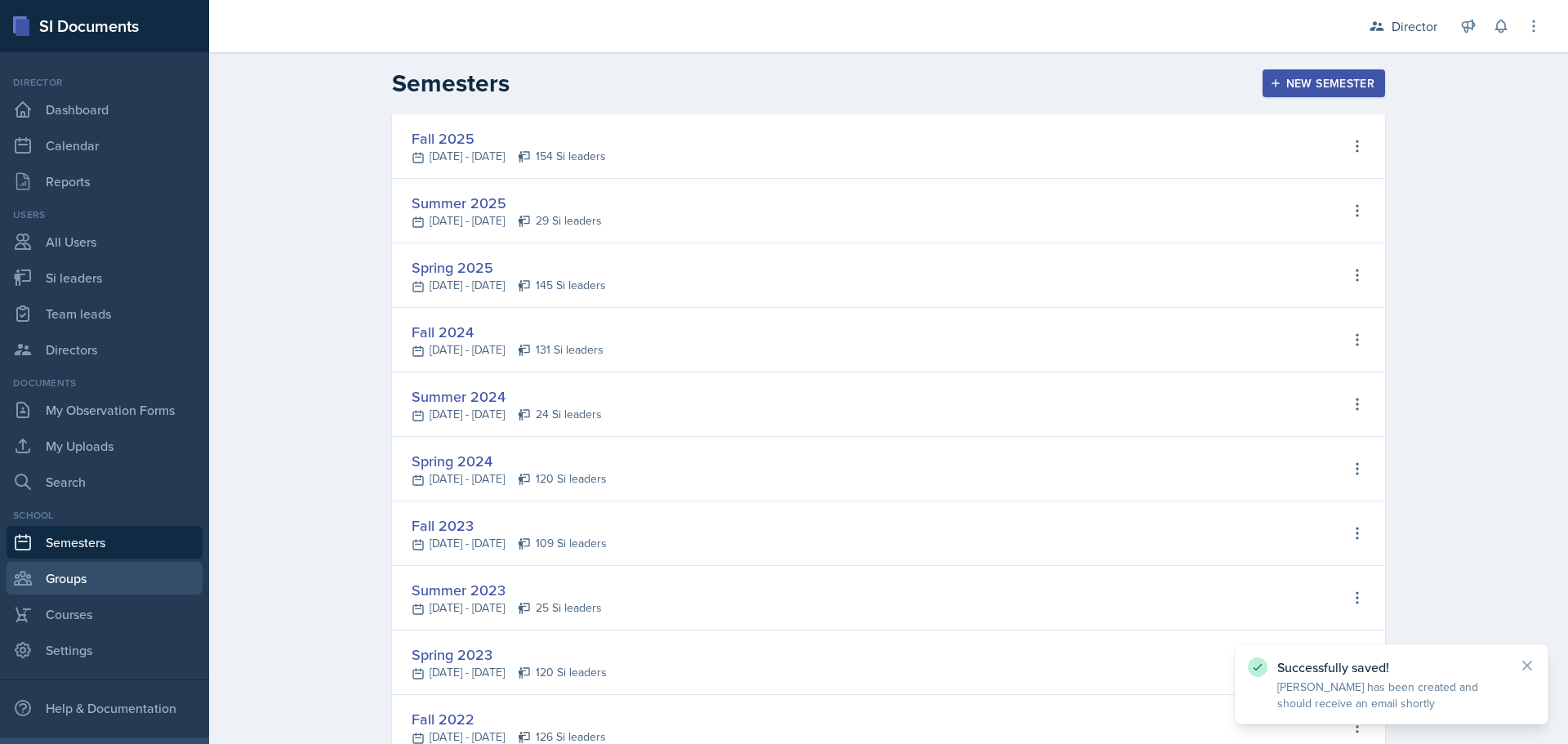
click at [121, 580] on link "Groups" at bounding box center [104, 578] width 196 height 33
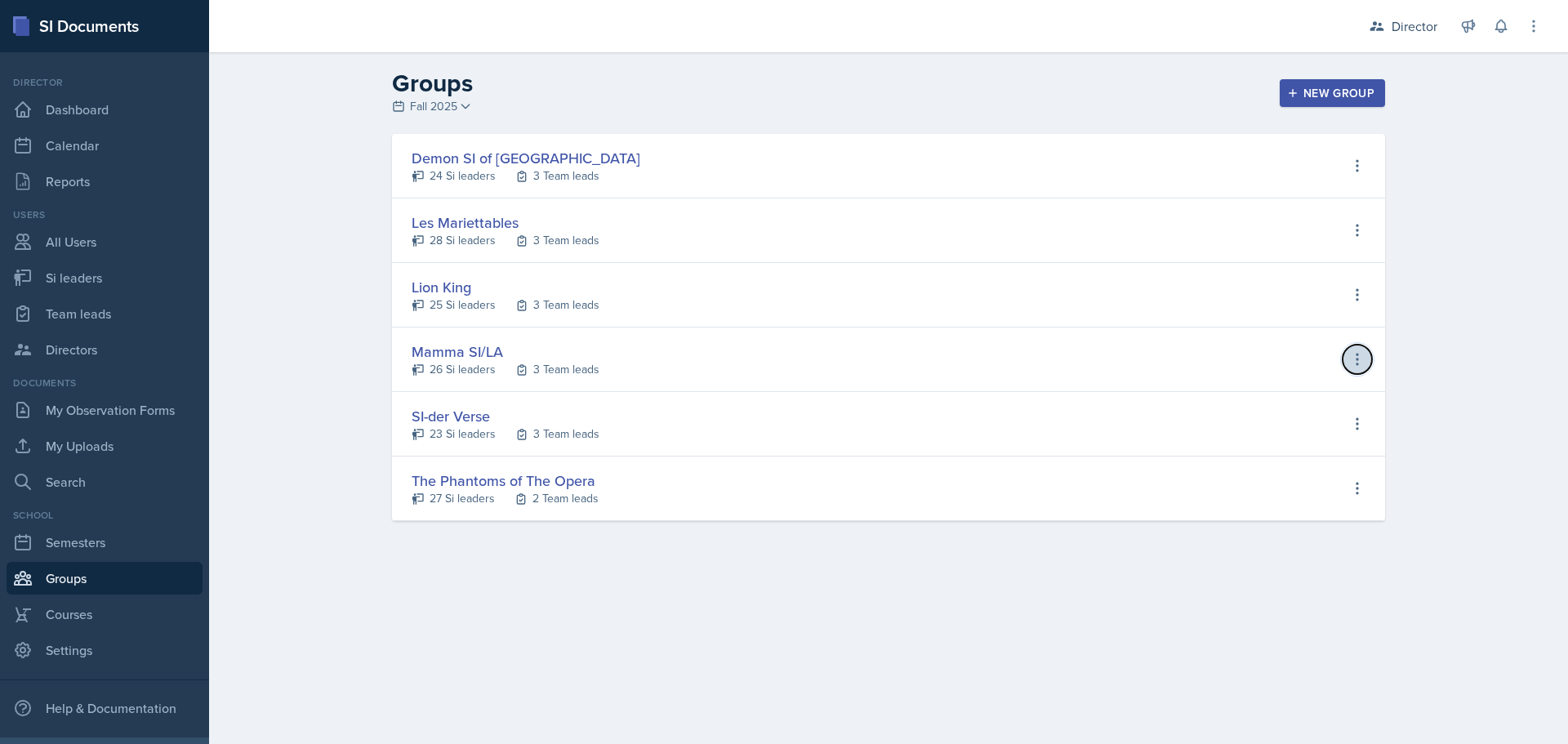
click at [1356, 362] on icon at bounding box center [1357, 359] width 16 height 16
click at [1255, 400] on div "View Si leaders" at bounding box center [1292, 393] width 88 height 19
select select "2bed604d-1099-4043-b1bc-2365e8740244"
select select "9642c9bf-76f9-4442-a3b4-36d015a1a667"
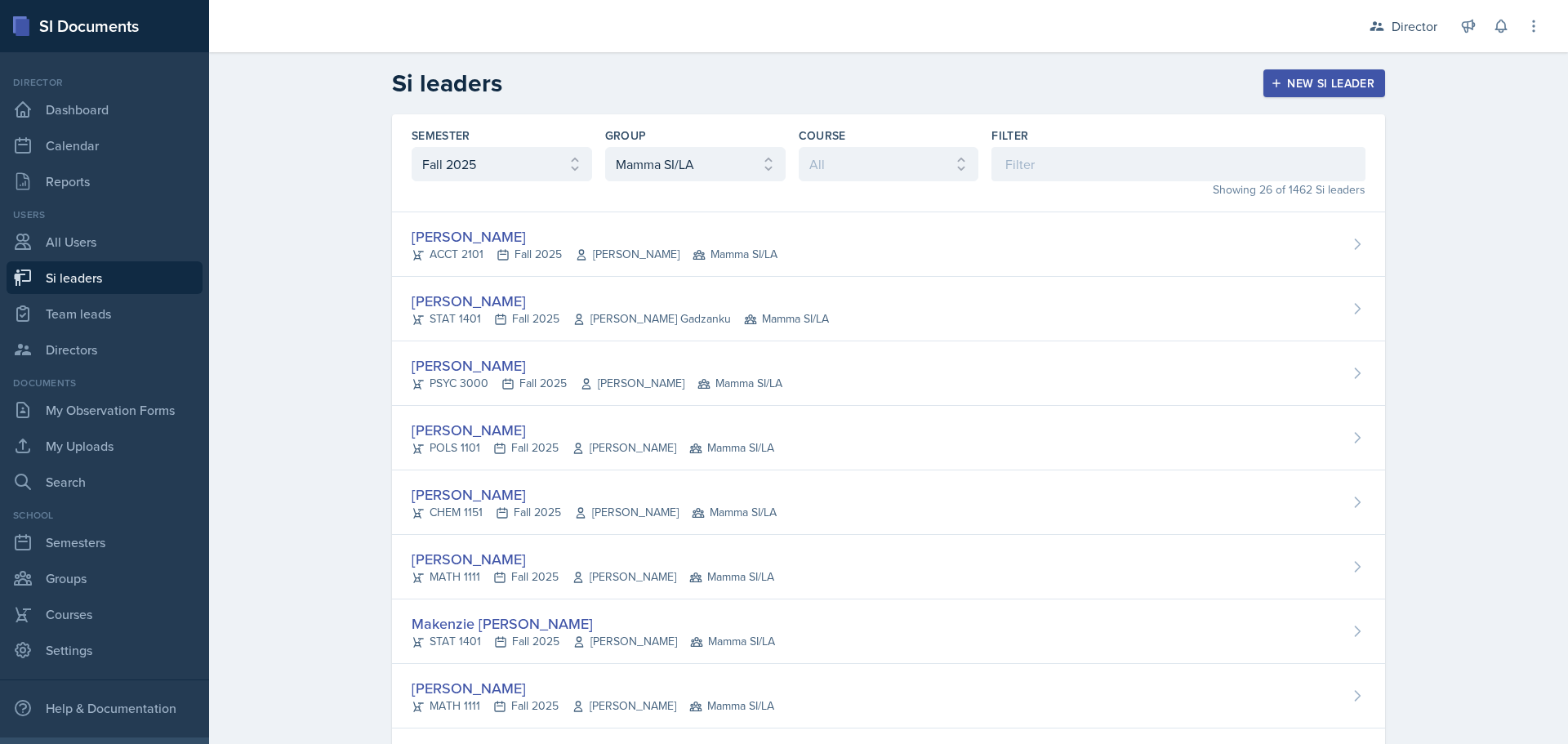
click at [1300, 81] on div "New Si leader" at bounding box center [1324, 83] width 101 height 13
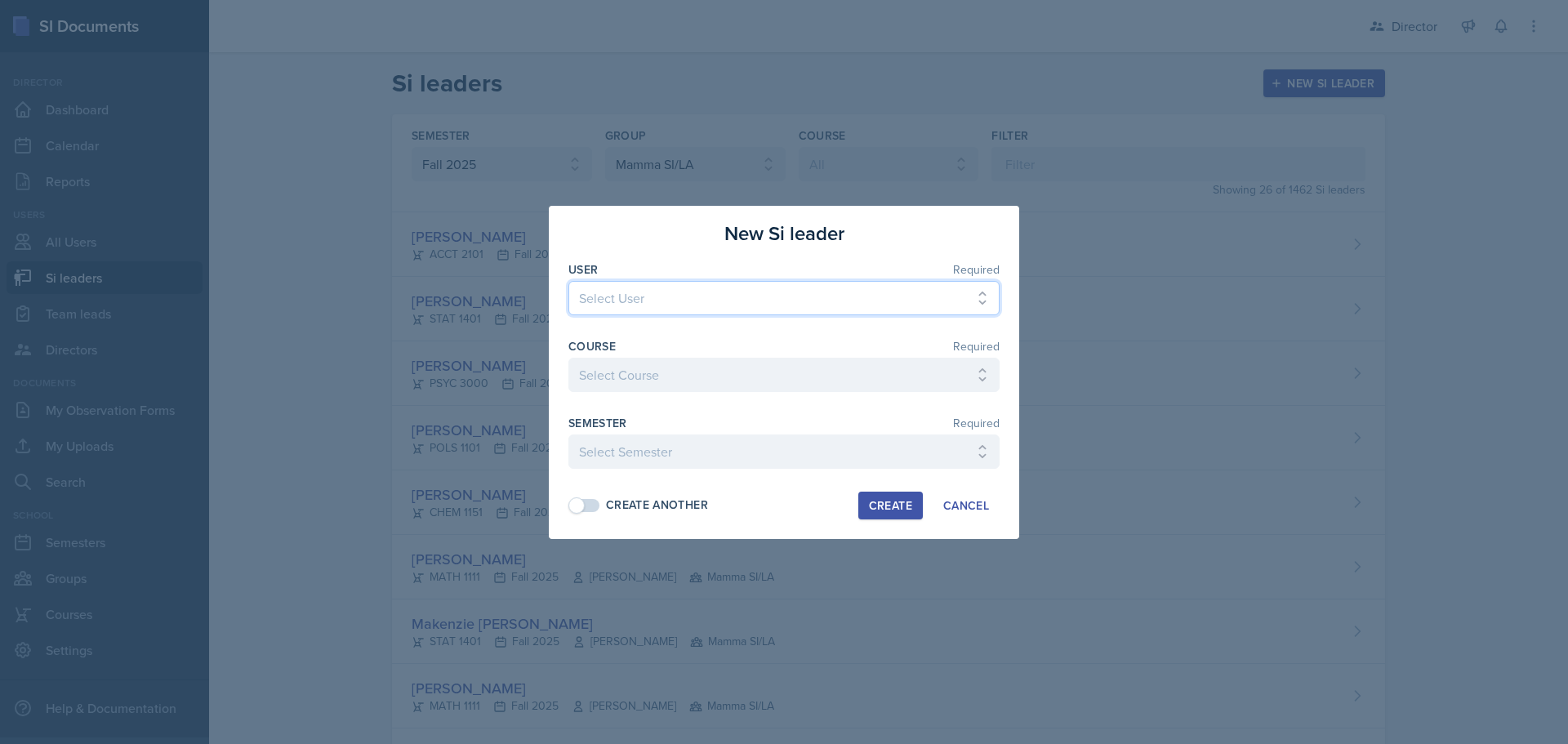
click at [644, 299] on select "Select User Dylan Abair Eden Abebe Asmin Acharya Fredrik Ackander Courtney Adai…" at bounding box center [784, 298] width 431 height 34
select select "a18d08fb-9bfa-4682-ade0-363d7715bceb"
click at [568, 281] on select "Select User Dylan Abair Eden Abebe Asmin Acharya Fredrik Ackander Courtney Adai…" at bounding box center [784, 298] width 431 height 34
click at [666, 368] on select "Select Course ACCT 2101 ACCT 2102 ACCT 4050 ANTH 1102 ANTH 3301 ARCH 1000 ARCH …" at bounding box center [784, 375] width 431 height 34
select select "834e4a61-10d2-4b52-98e1-66666996b5f0"
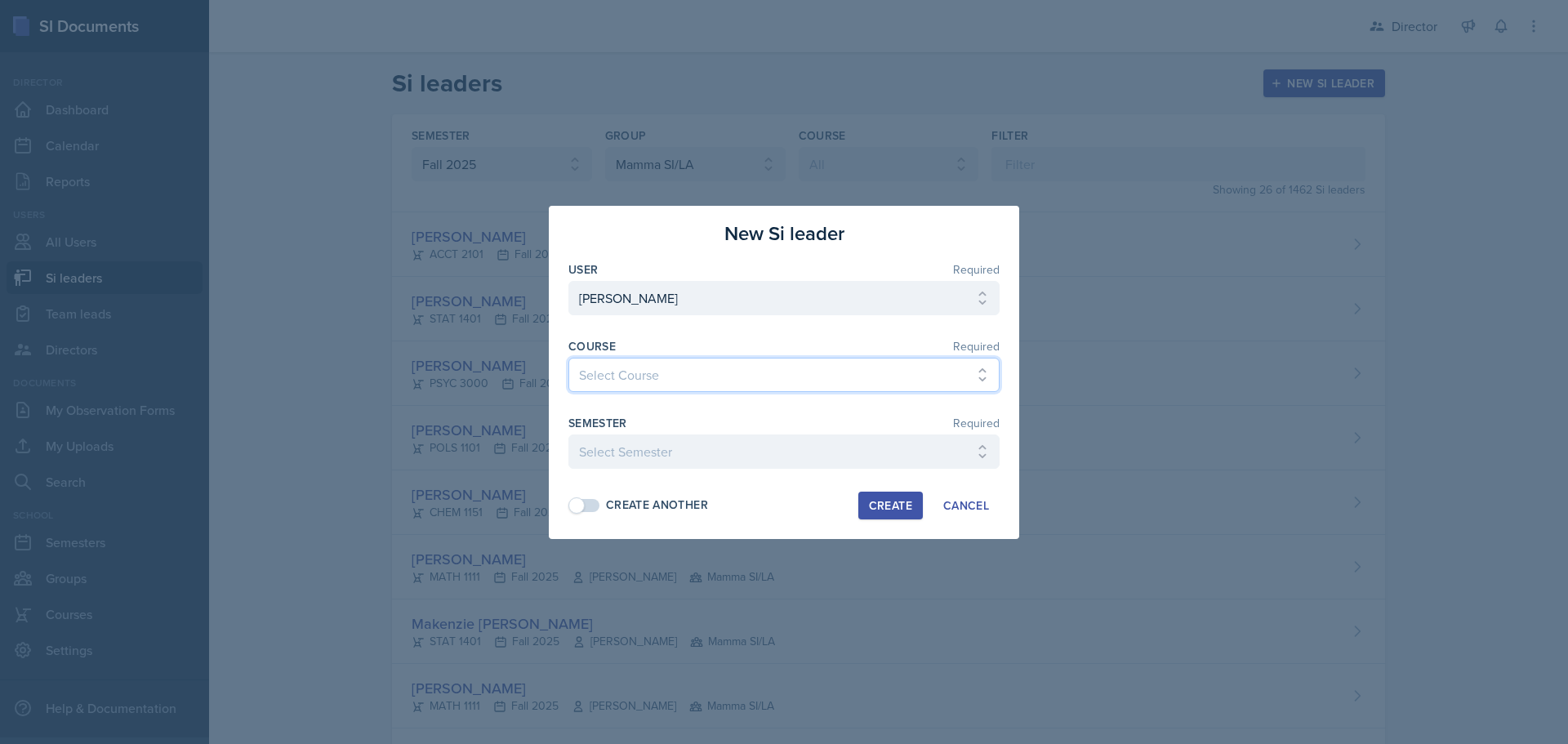
click at [568, 358] on select "Select Course ACCT 2101 ACCT 2102 ACCT 4050 ANTH 1102 ANTH 3301 ARCH 1000 ARCH …" at bounding box center [784, 375] width 431 height 34
click at [637, 452] on select "Select Semester Fall 2025 Summer 2025 Spring 2025 Fall 2024 Summer 2024 Spring …" at bounding box center [784, 451] width 431 height 34
select select "2bed604d-1099-4043-b1bc-2365e8740244"
click at [568, 434] on select "Select Semester Fall 2025 Summer 2025 Spring 2025 Fall 2024 Summer 2024 Spring …" at bounding box center [784, 451] width 431 height 34
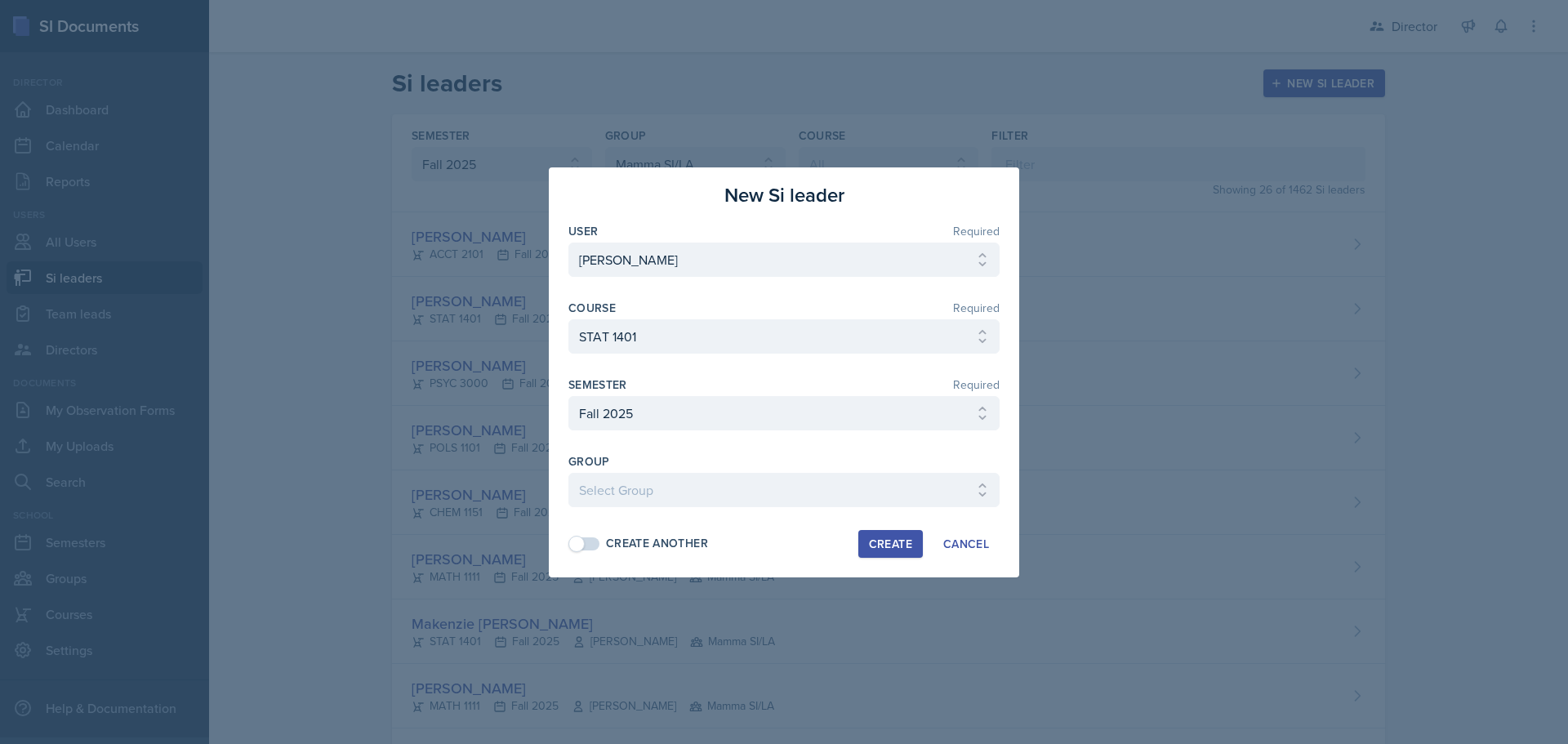
click at [892, 544] on div "Create" at bounding box center [890, 543] width 43 height 13
select select
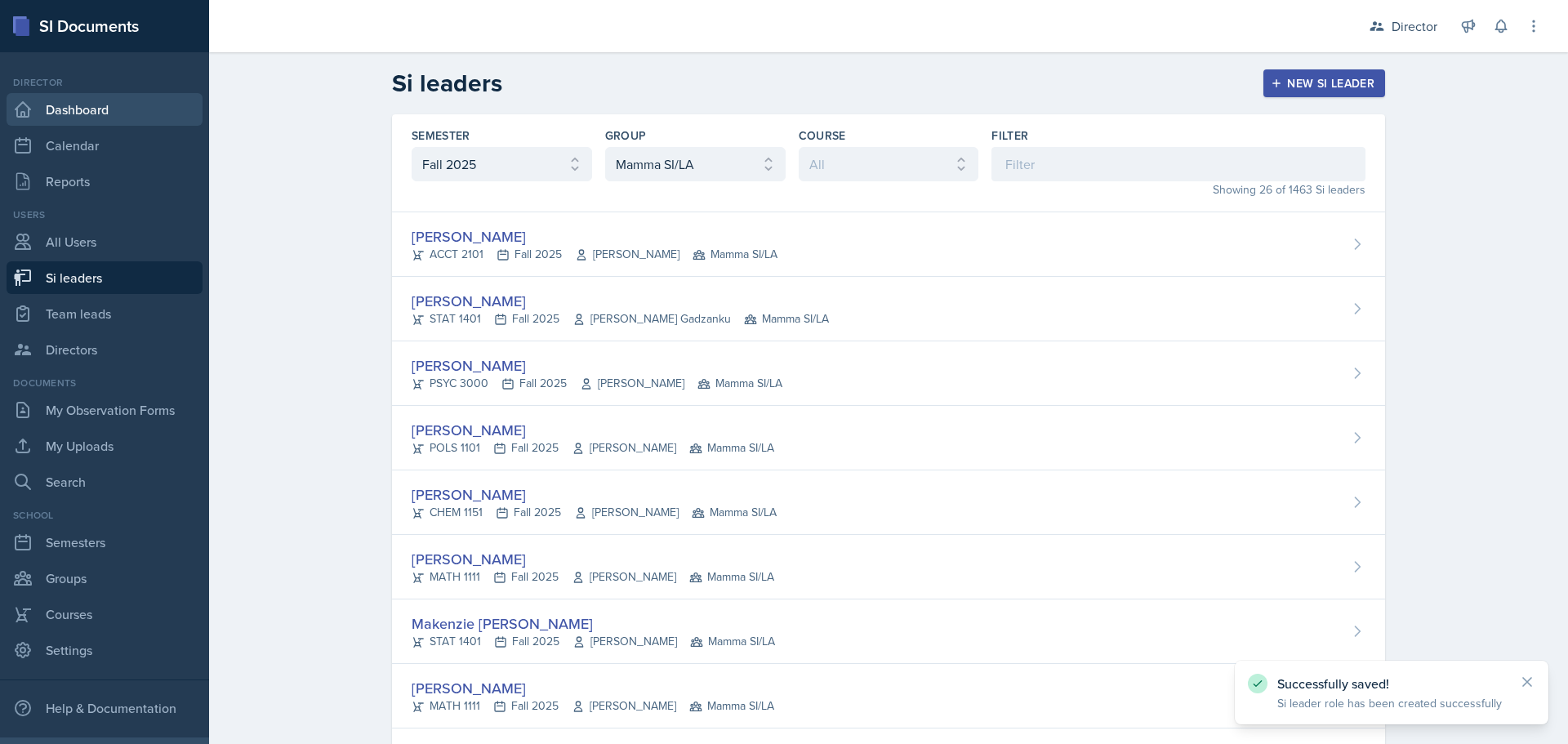
click at [115, 111] on link "Dashboard" at bounding box center [104, 109] width 196 height 33
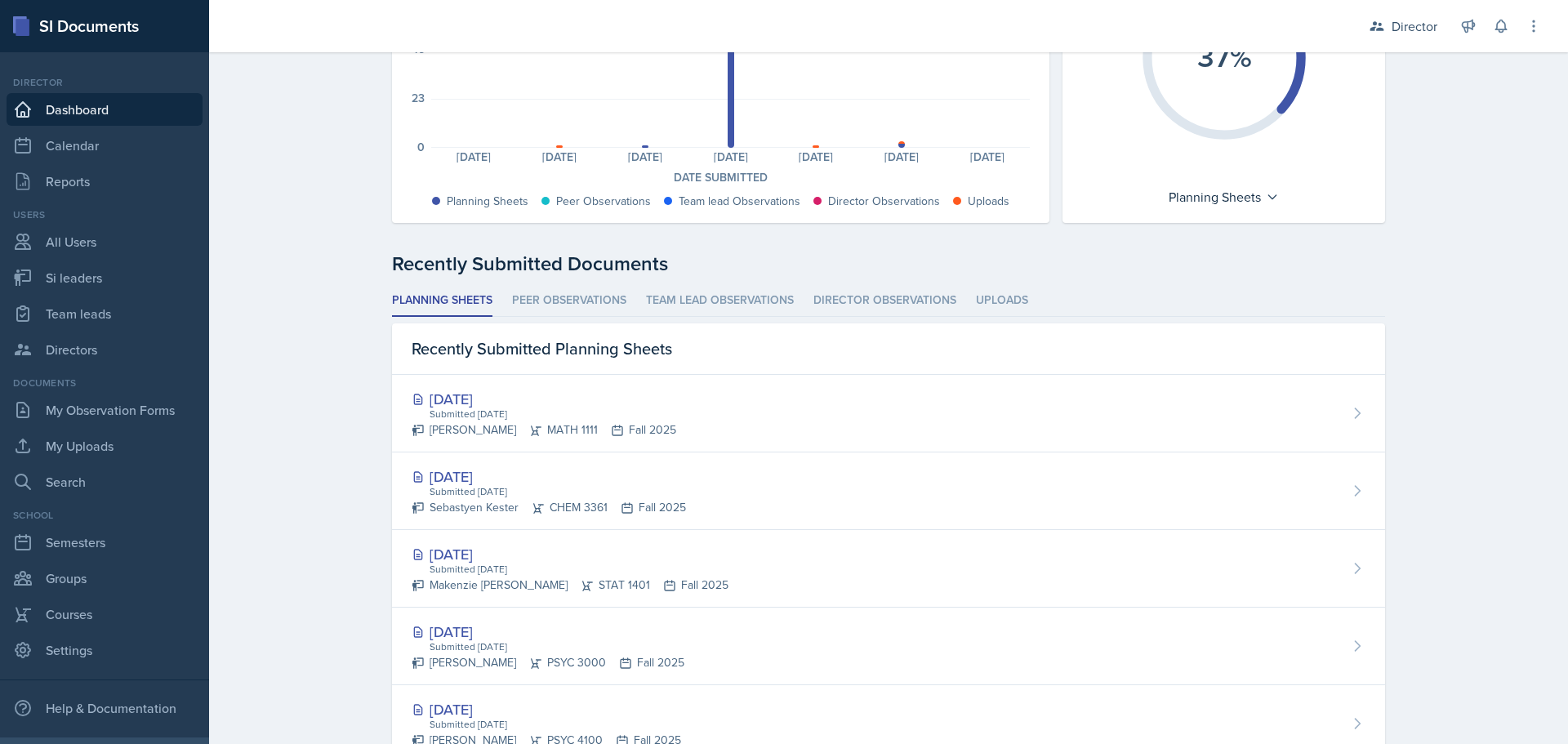
scroll to position [572, 0]
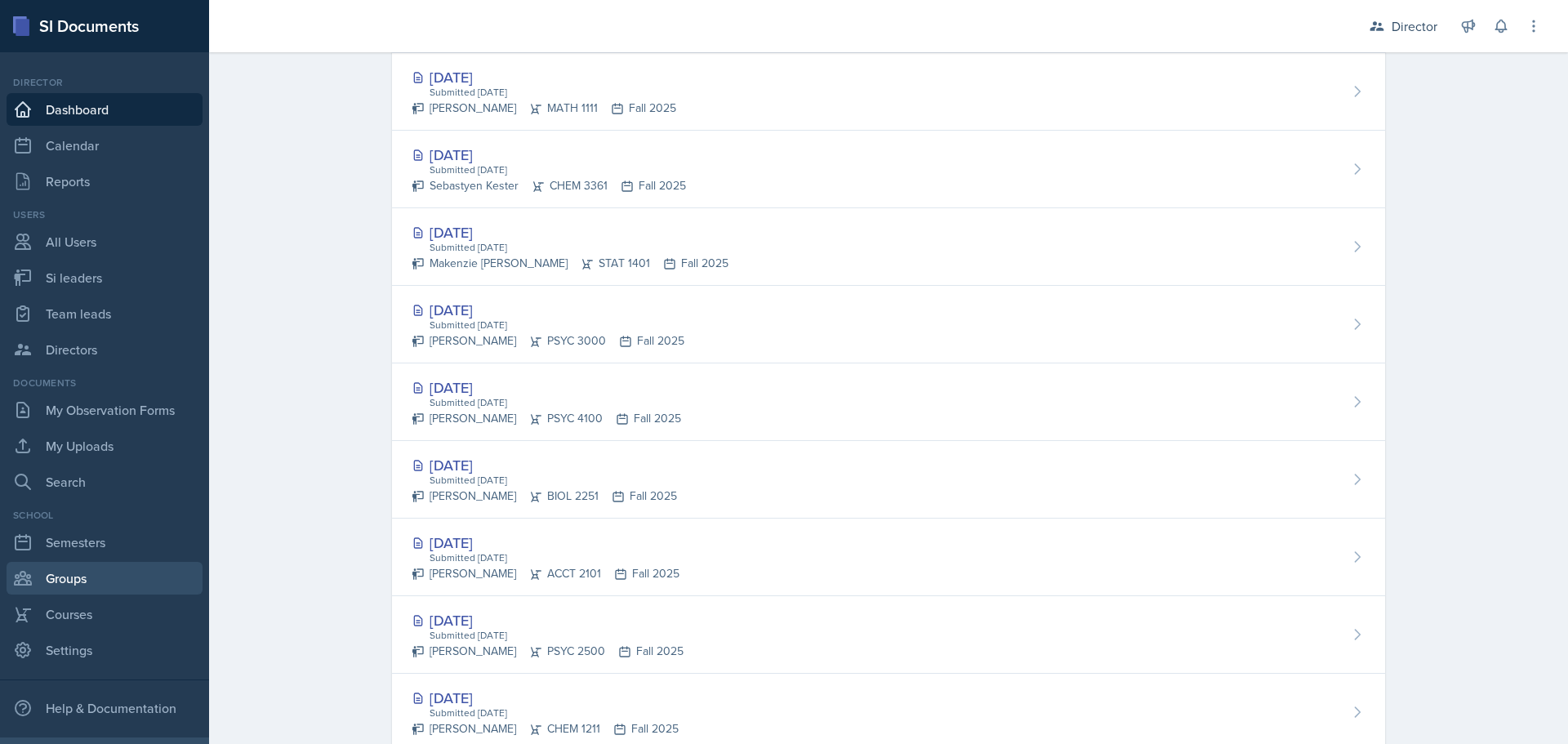
click at [117, 575] on link "Groups" at bounding box center [104, 578] width 196 height 33
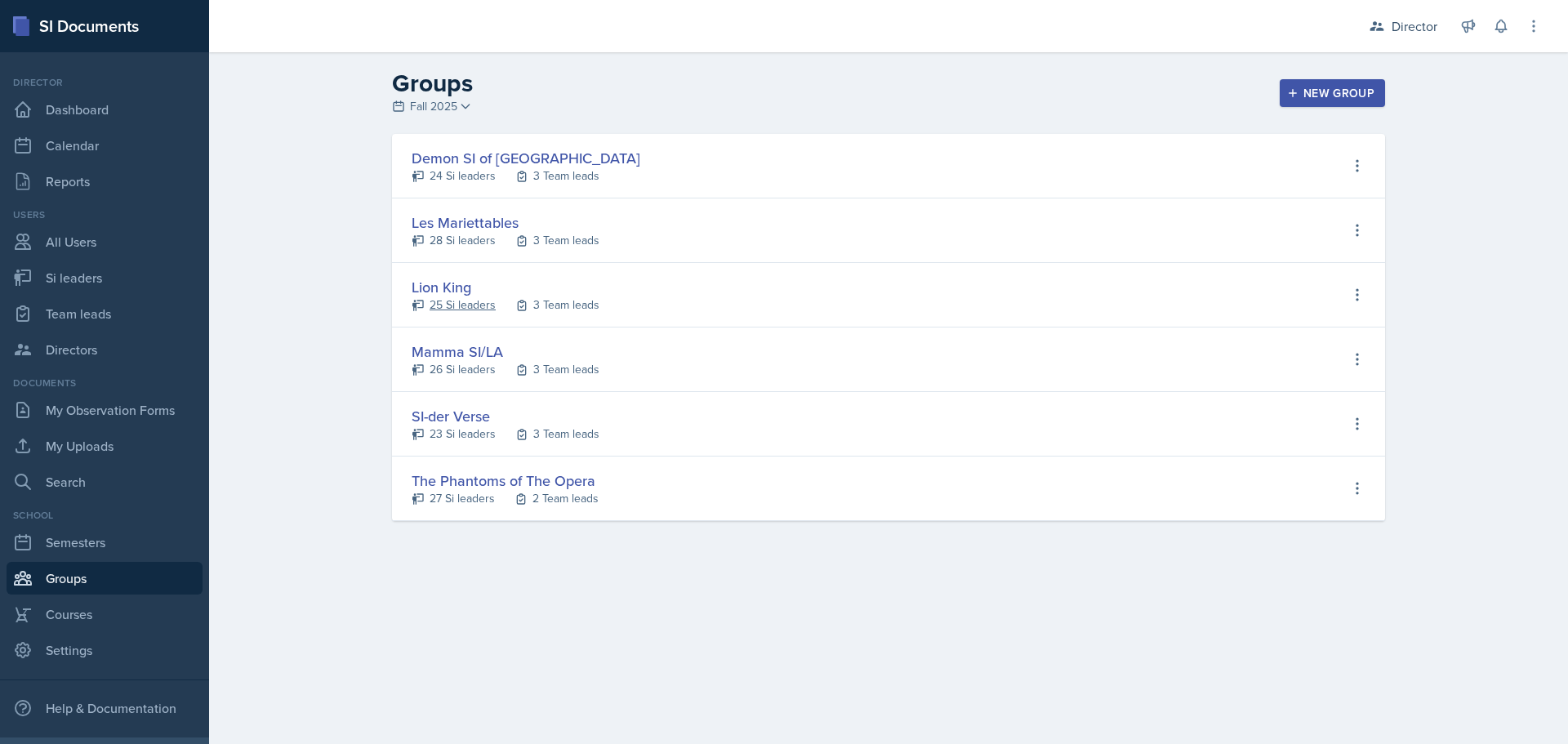
click at [445, 300] on div "25 Si leaders" at bounding box center [462, 304] width 66 height 17
select select "2bed604d-1099-4043-b1bc-2365e8740244"
select select "03df2469-1098-498a-a2e2-8023a988d861"
click at [546, 315] on div "Lion King 25 Si leaders 3 Team leads View Si leaders View Team leads Edit Group…" at bounding box center [887, 294] width 993 height 65
click at [550, 307] on div "3 Team leads" at bounding box center [566, 304] width 66 height 17
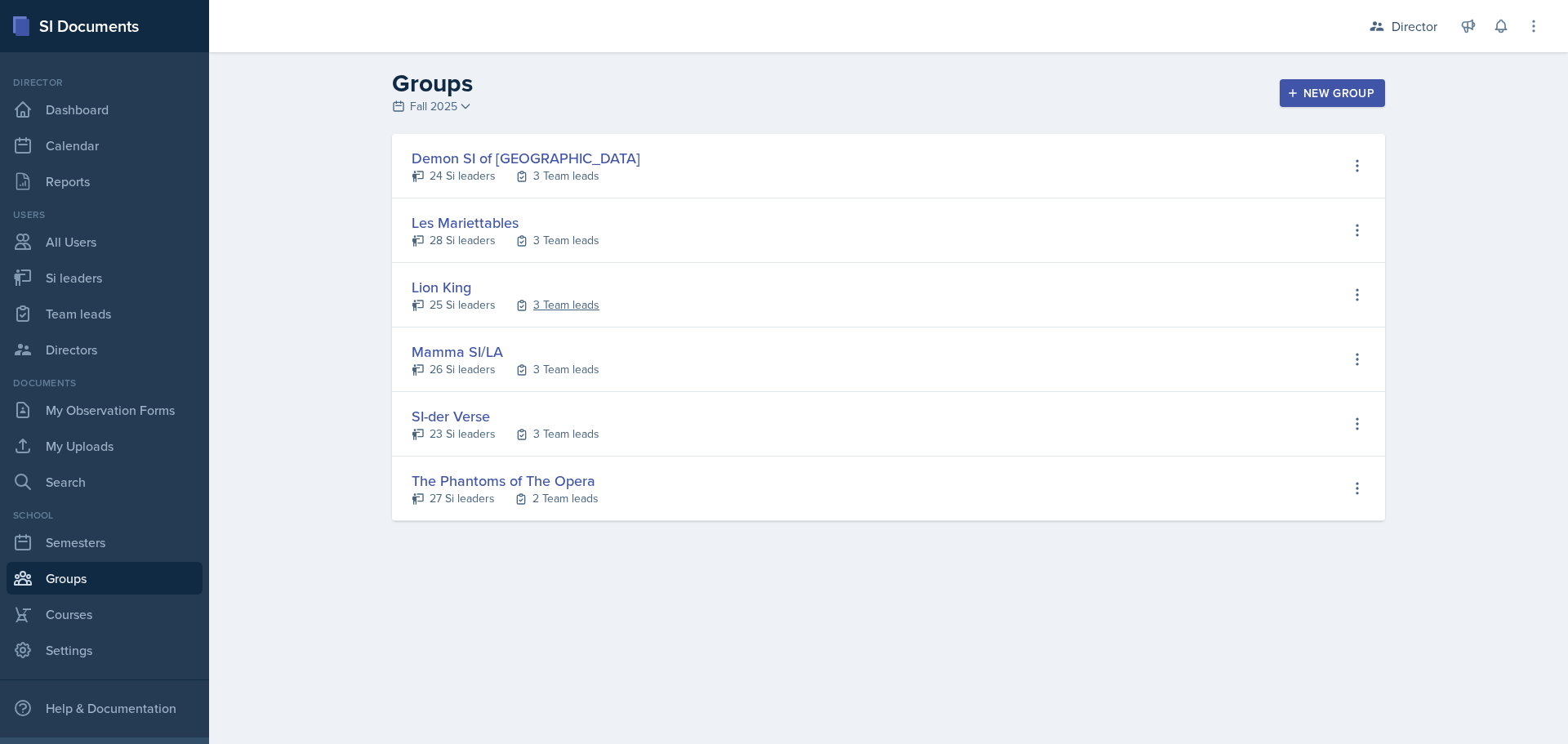
select select "2bed604d-1099-4043-b1bc-2365e8740244"
select select "03df2469-1098-498a-a2e2-8023a988d861"
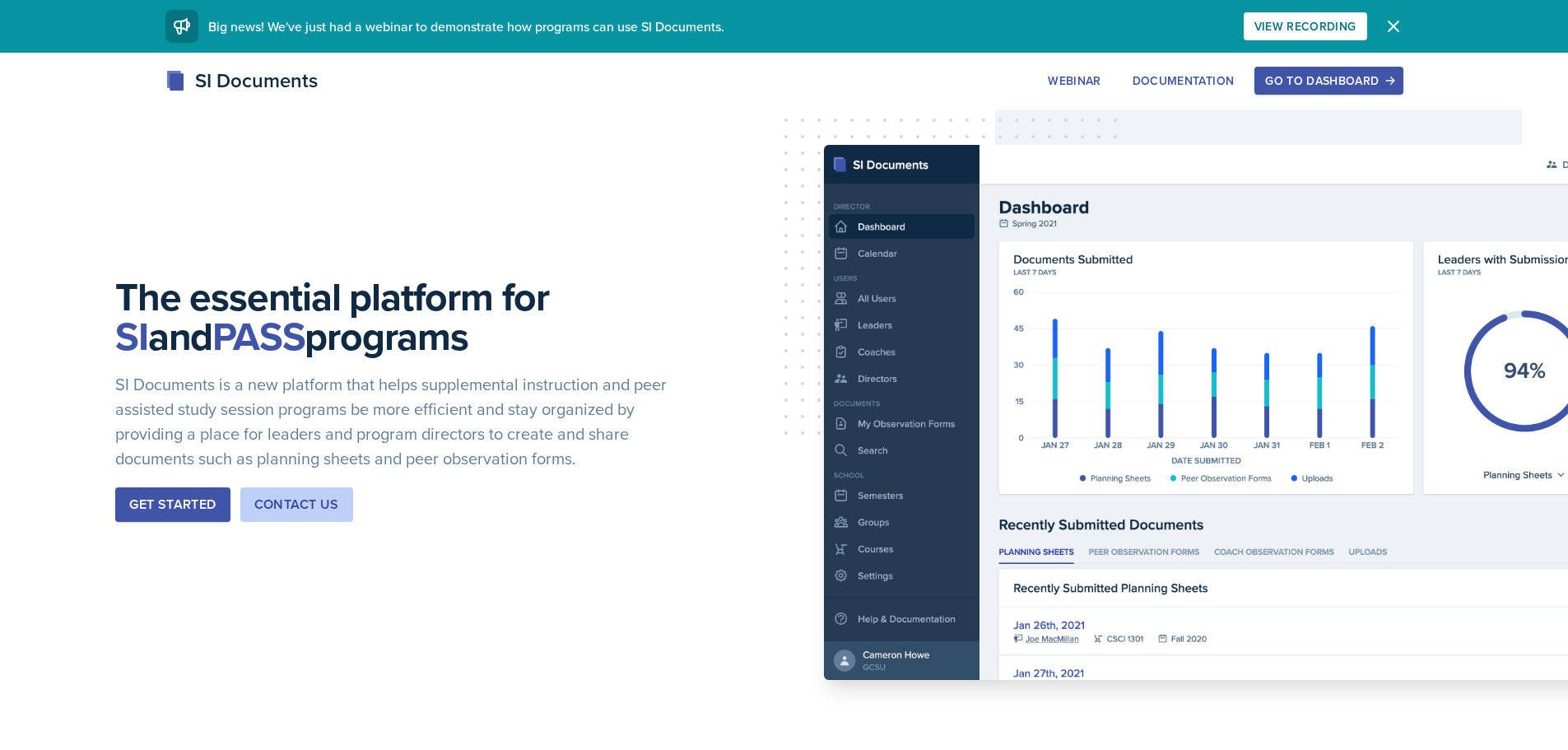
click at [1357, 70] on button "Go to Dashboard" at bounding box center [1328, 80] width 148 height 28
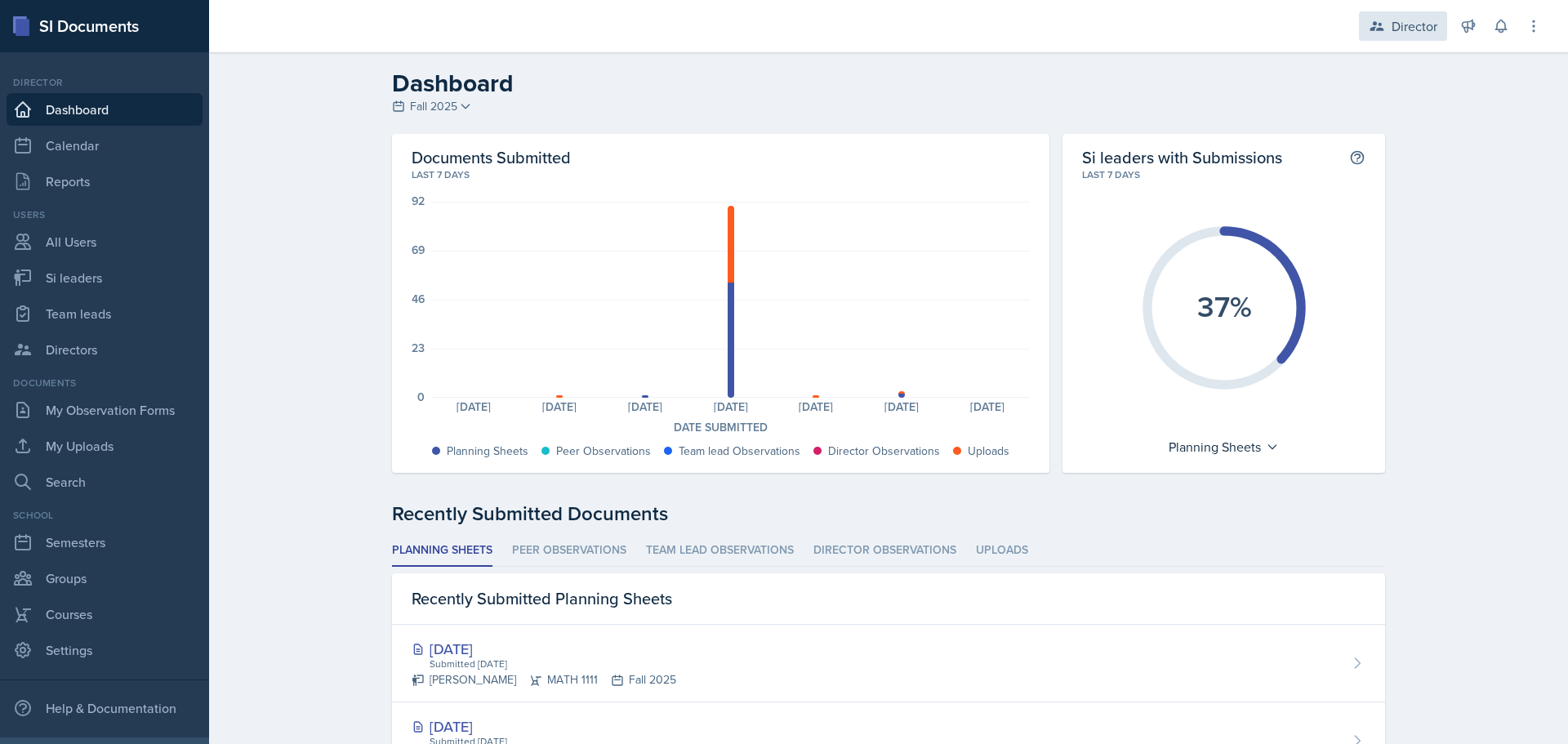
click at [1404, 14] on div "Director" at bounding box center [1403, 26] width 88 height 29
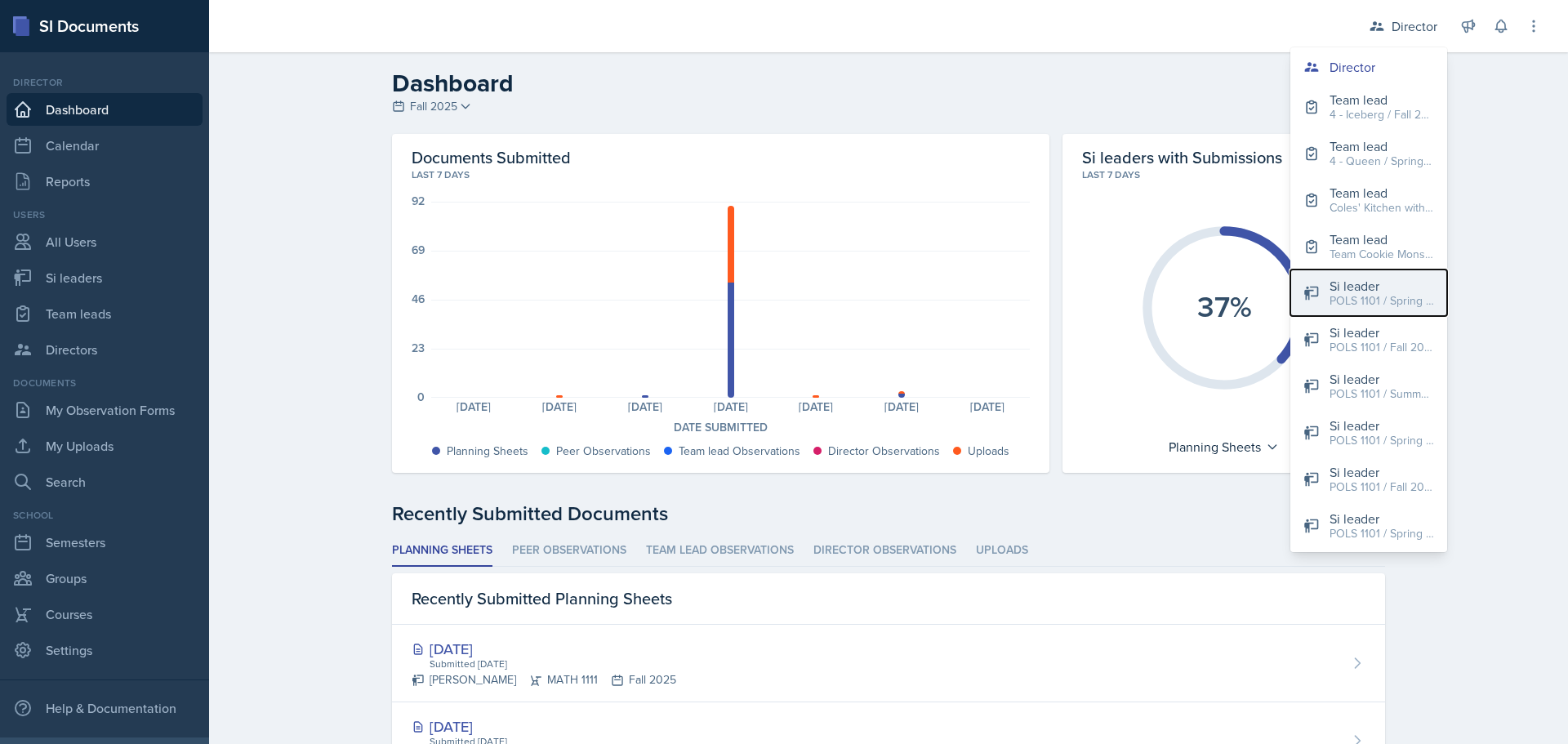
click at [1383, 280] on div "Si leader" at bounding box center [1382, 285] width 104 height 19
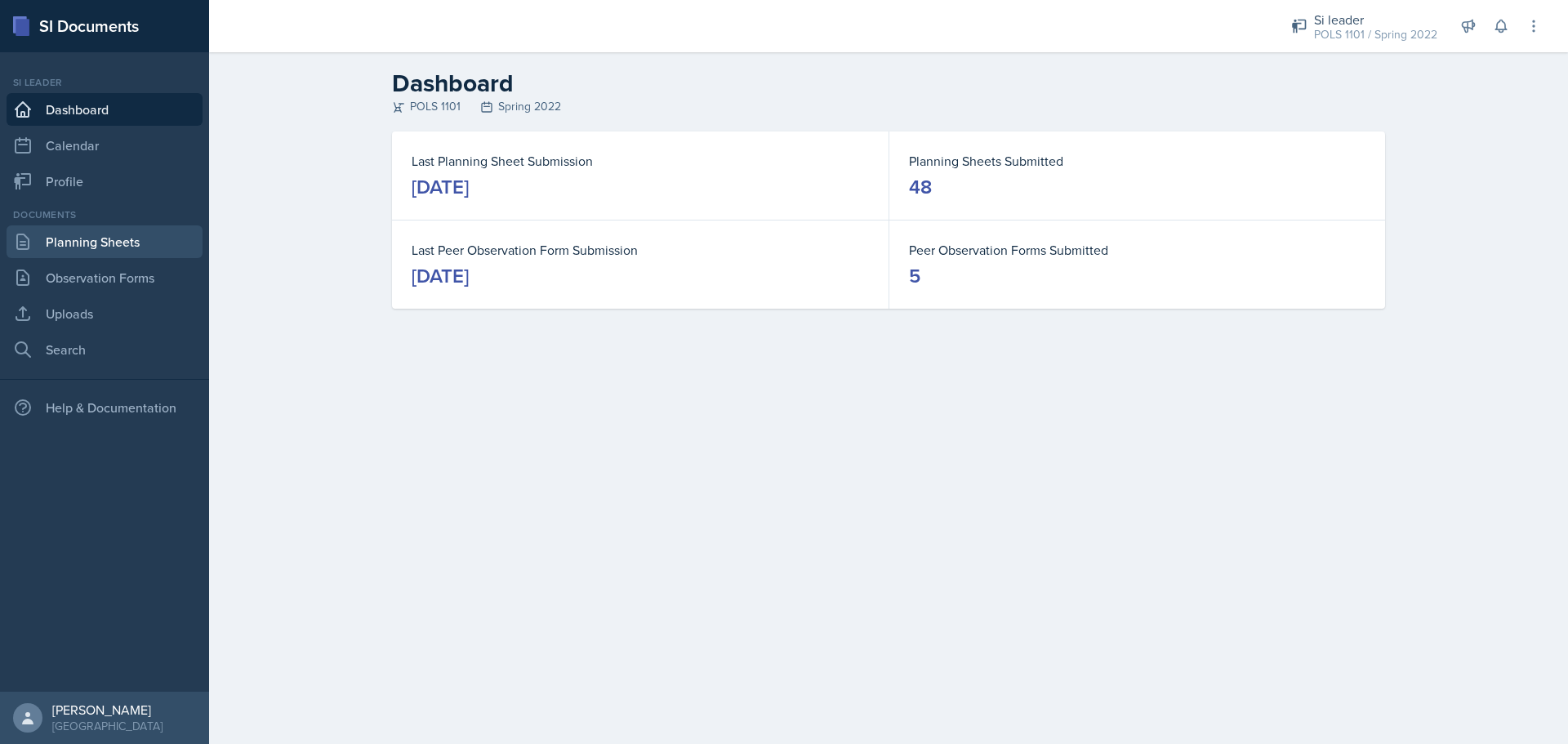
click at [121, 244] on link "Planning Sheets" at bounding box center [104, 241] width 196 height 33
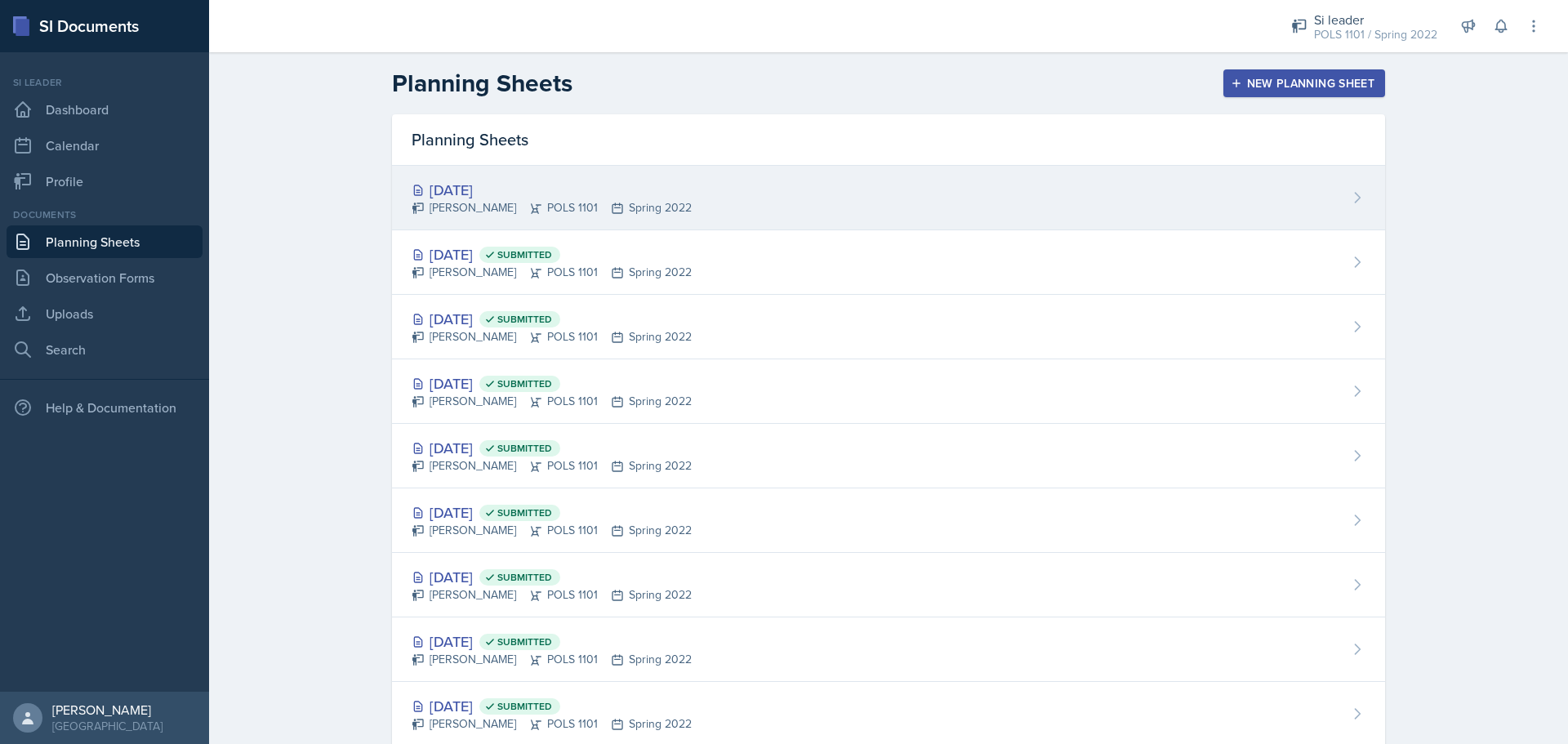
click at [1055, 184] on div "Aug 19th, 2025 Christian Wiggins POLS 1101 Spring 2022" at bounding box center [887, 198] width 993 height 65
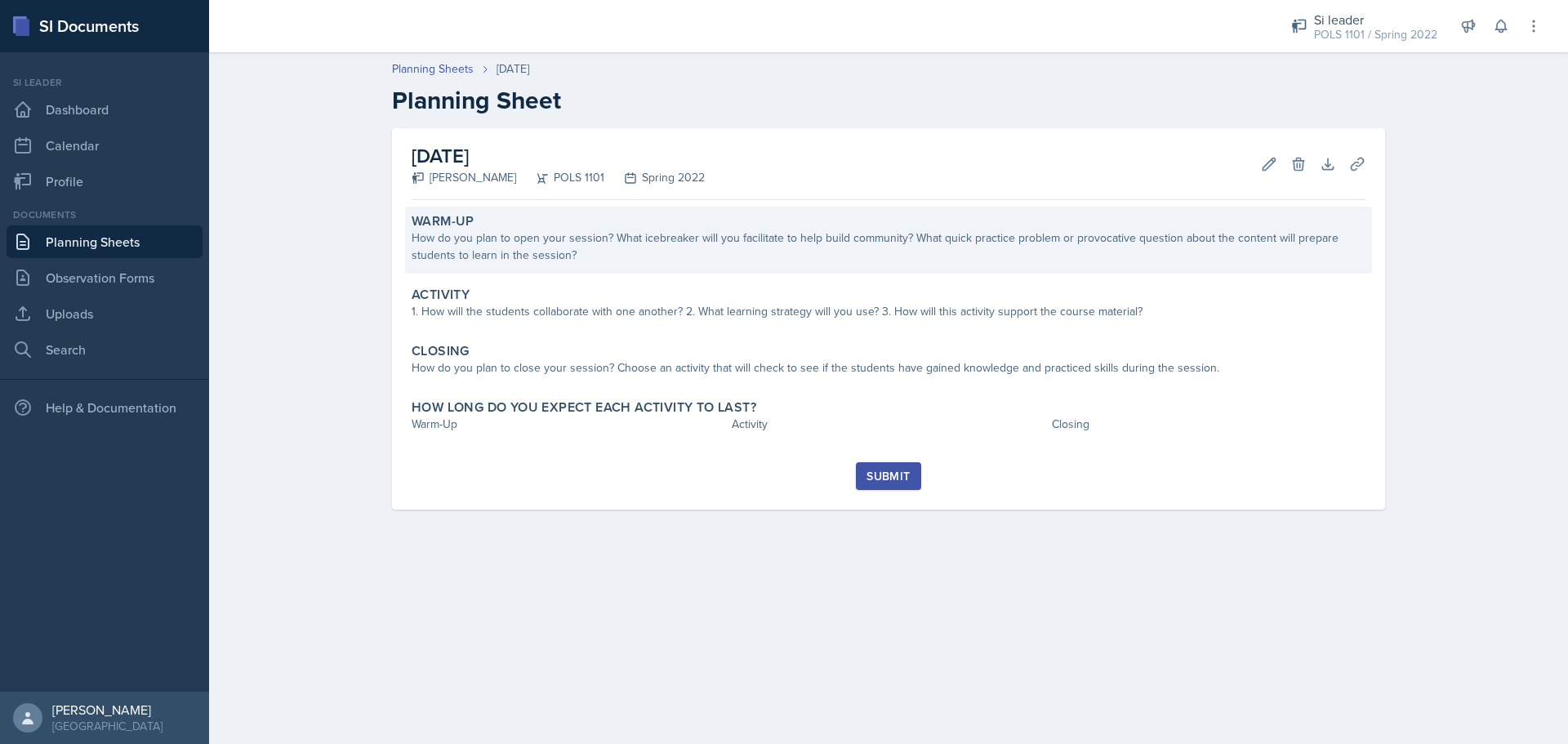
click at [556, 259] on div "How do you plan to open your session? What icebreaker will you facilitate to he…" at bounding box center [888, 247] width 954 height 34
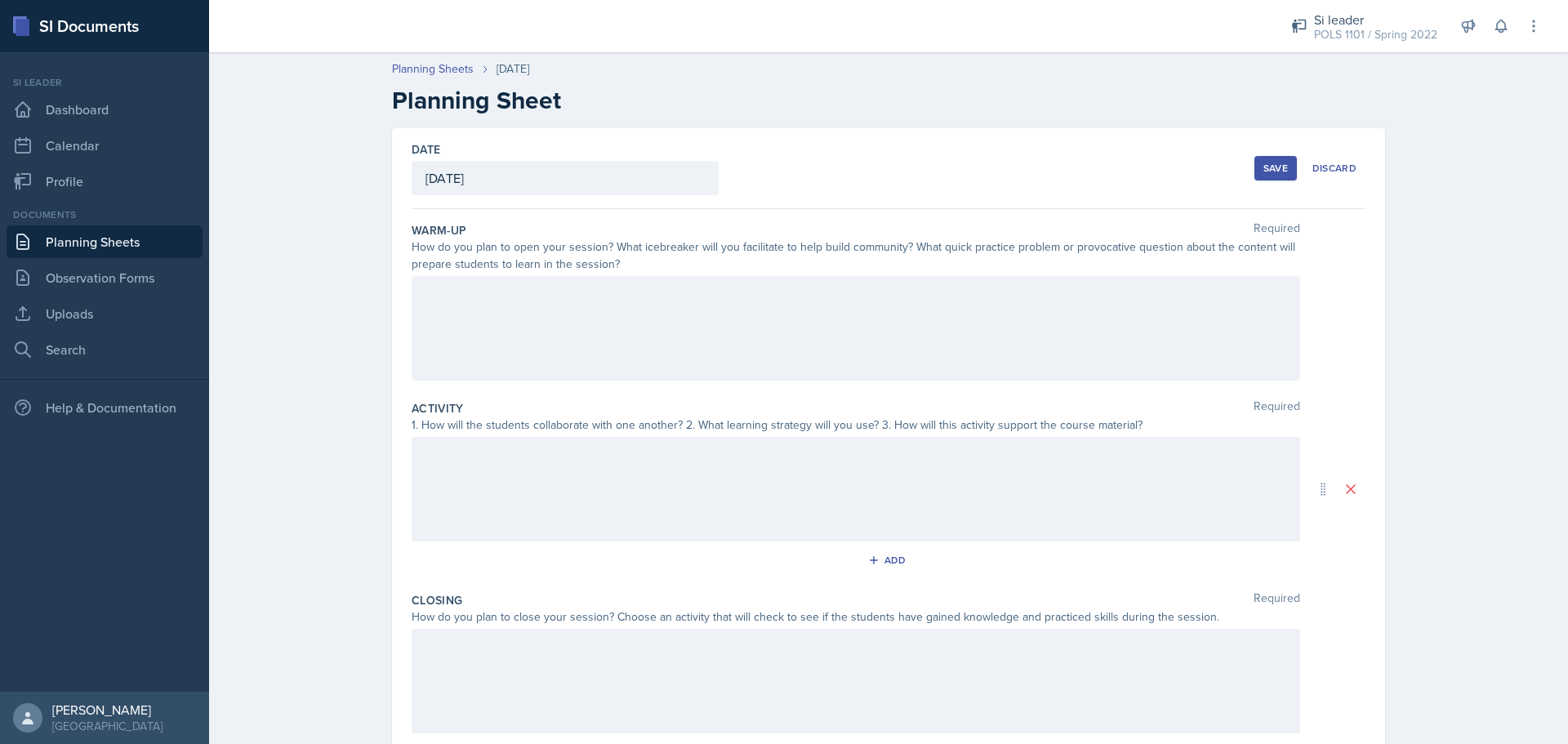
click at [572, 258] on div "How do you plan to open your session? What icebreaker will you facilitate to he…" at bounding box center [856, 255] width 888 height 34
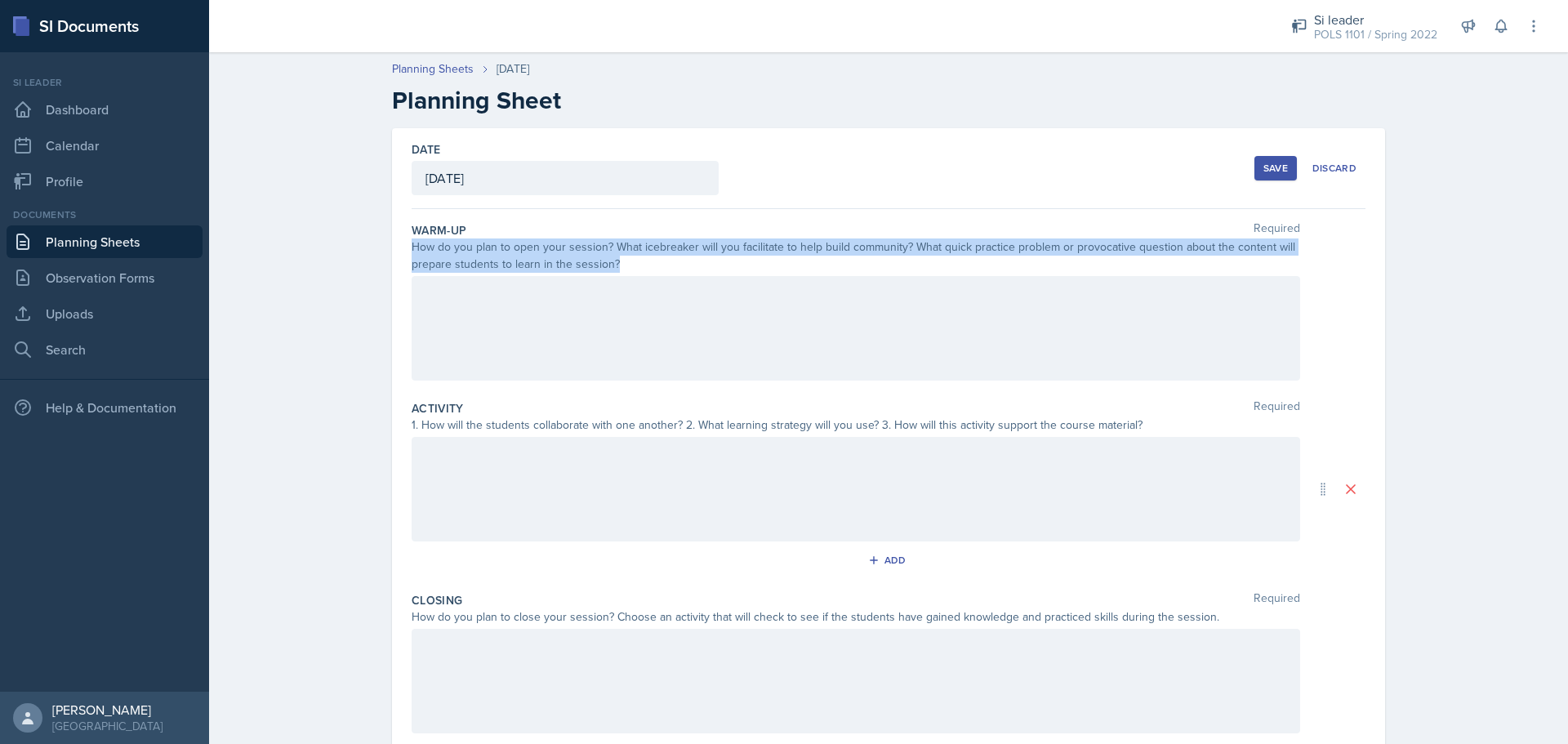
click at [572, 258] on div "How do you plan to open your session? What icebreaker will you facilitate to he…" at bounding box center [856, 255] width 888 height 34
copy div "How do you plan to open your session? What icebreaker will you facilitate to he…"
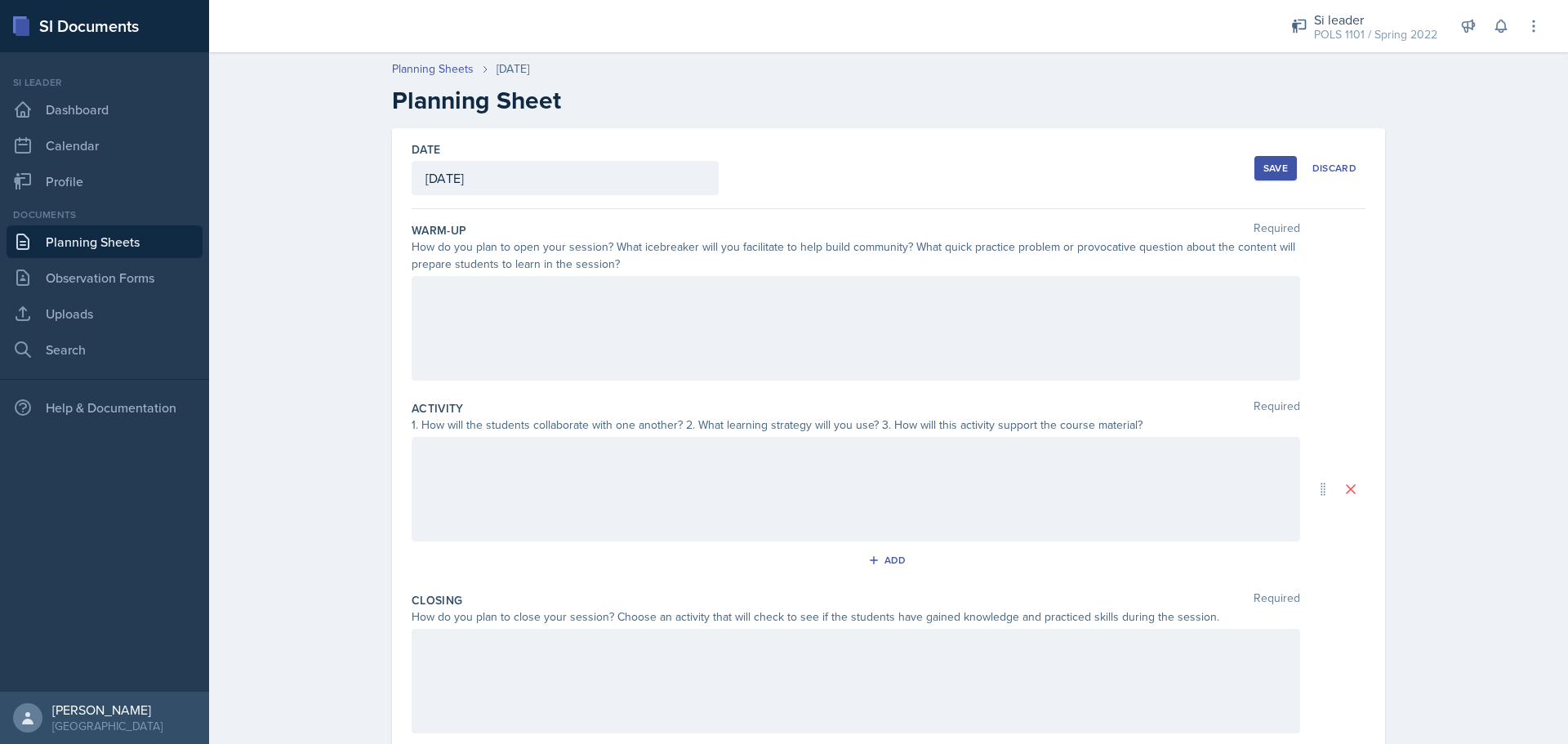
click at [448, 427] on div "1. How will the students collaborate with one another? 2. What learning strateg…" at bounding box center [856, 424] width 888 height 17
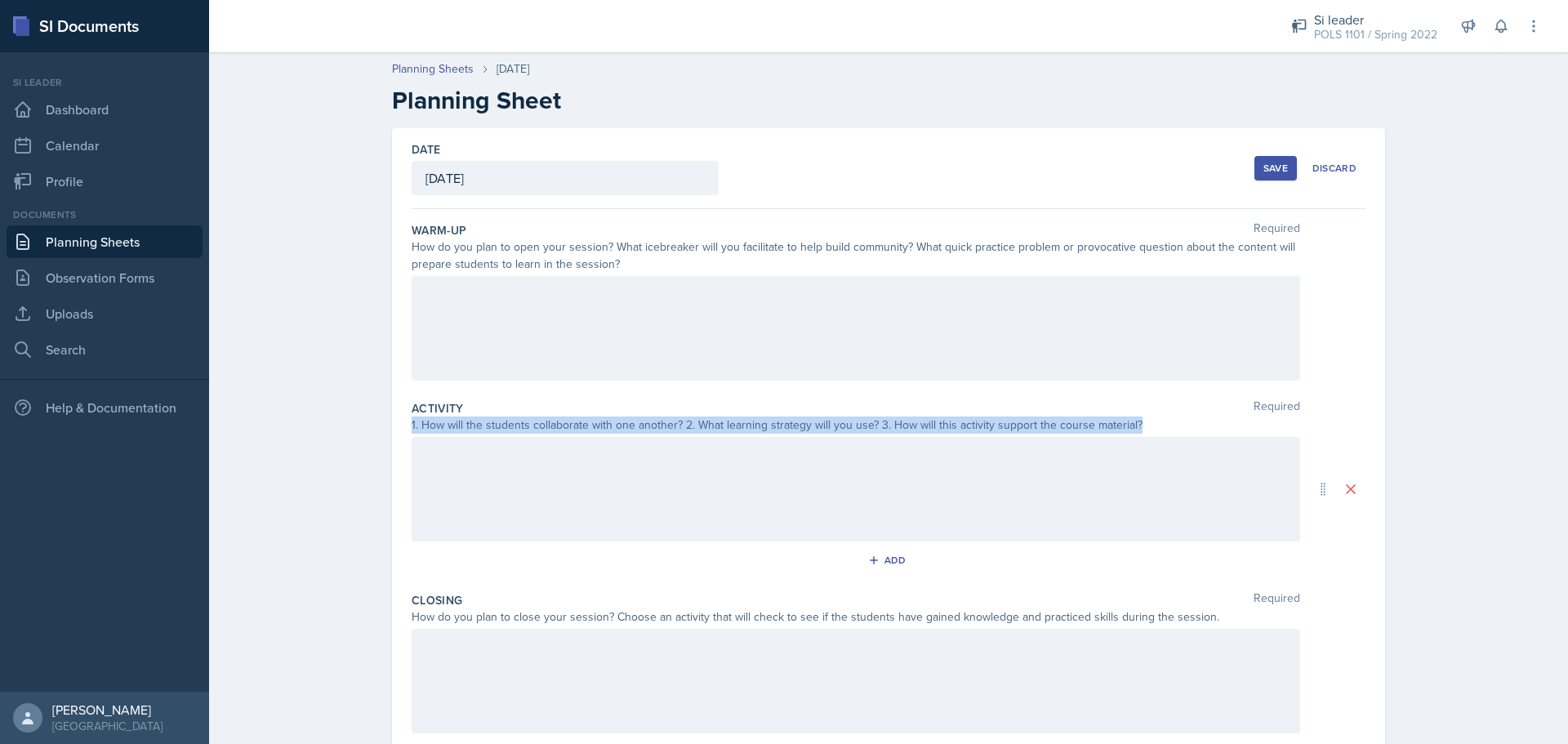
click at [448, 427] on div "1. How will the students collaborate with one another? 2. What learning strateg…" at bounding box center [856, 424] width 888 height 17
copy div "1. How will the students collaborate with one another? 2. What learning strateg…"
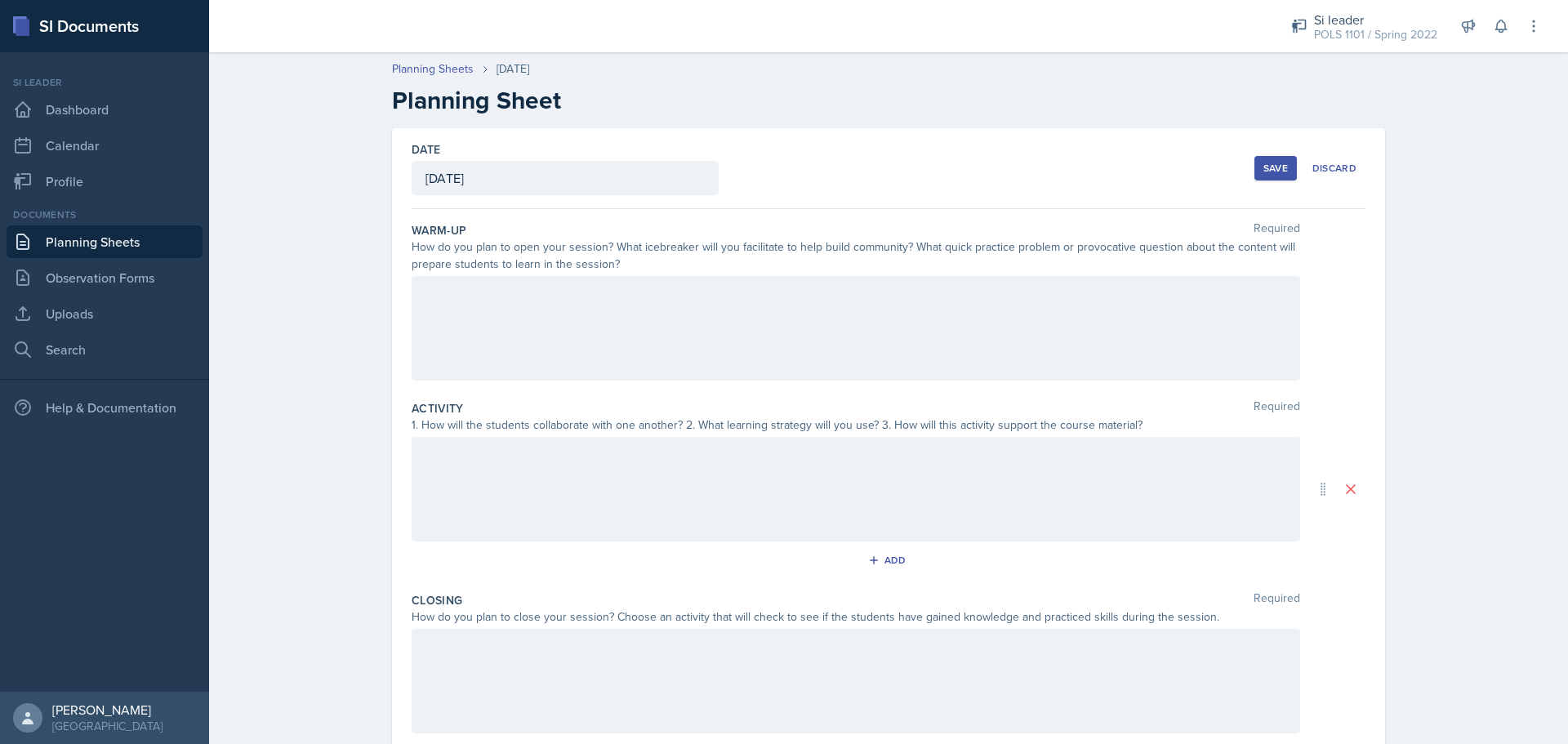
click at [628, 620] on div "How do you plan to close your session? Choose an activity that will check to se…" at bounding box center [856, 616] width 888 height 17
drag, startPoint x: 628, startPoint y: 620, endPoint x: 615, endPoint y: 620, distance: 13.0
click at [615, 620] on div "How do you plan to close your session? Choose an activity that will check to se…" at bounding box center [856, 616] width 888 height 17
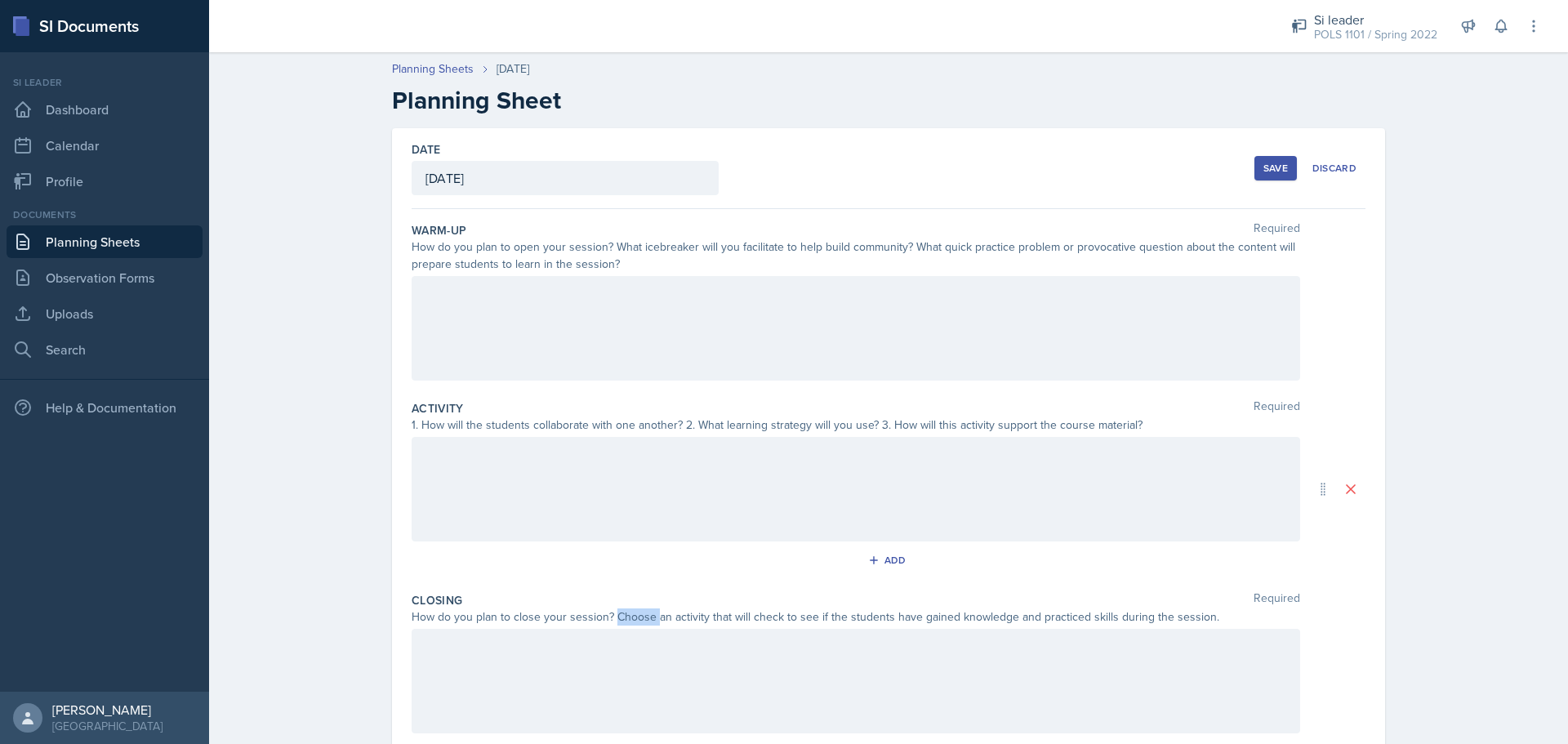
click at [615, 620] on div "How do you plan to close your session? Choose an activity that will check to se…" at bounding box center [856, 616] width 888 height 17
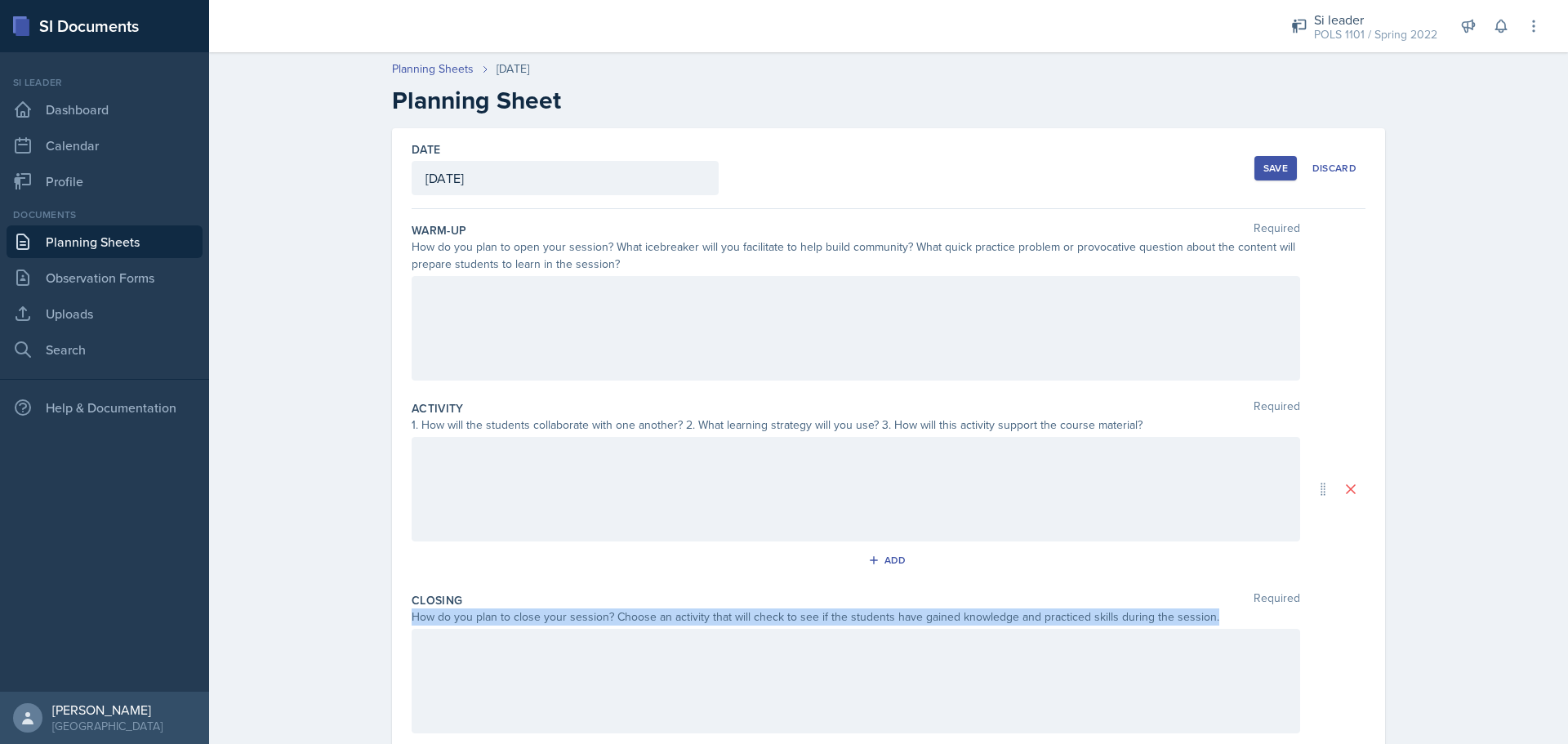
click at [615, 620] on div "How do you plan to close your session? Choose an activity that will check to se…" at bounding box center [856, 616] width 888 height 17
copy div "How do you plan to close your session? Choose an activity that will check to se…"
